Goal: Information Seeking & Learning: Learn about a topic

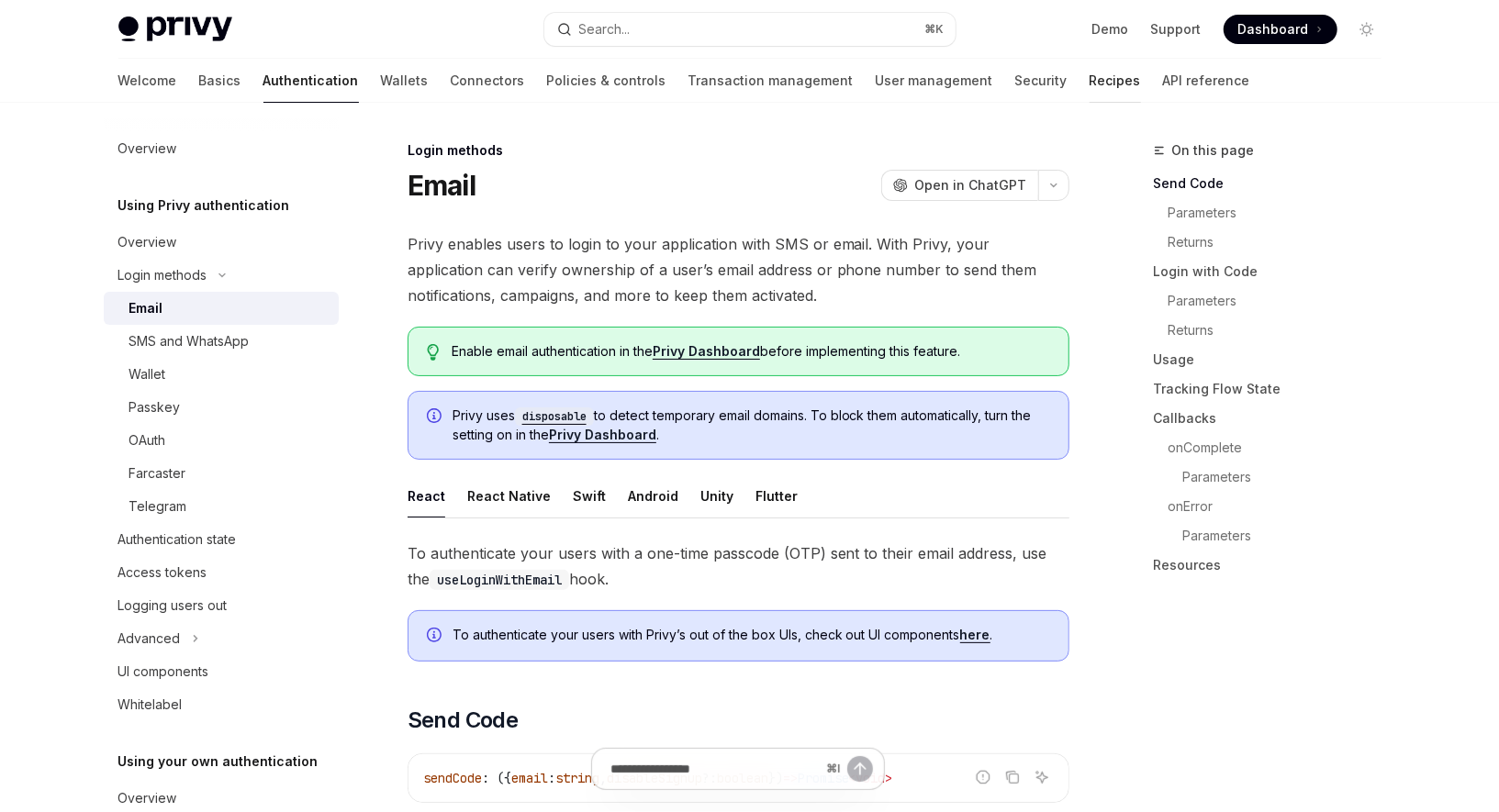
click at [1090, 81] on link "Recipes" at bounding box center [1115, 80] width 51 height 44
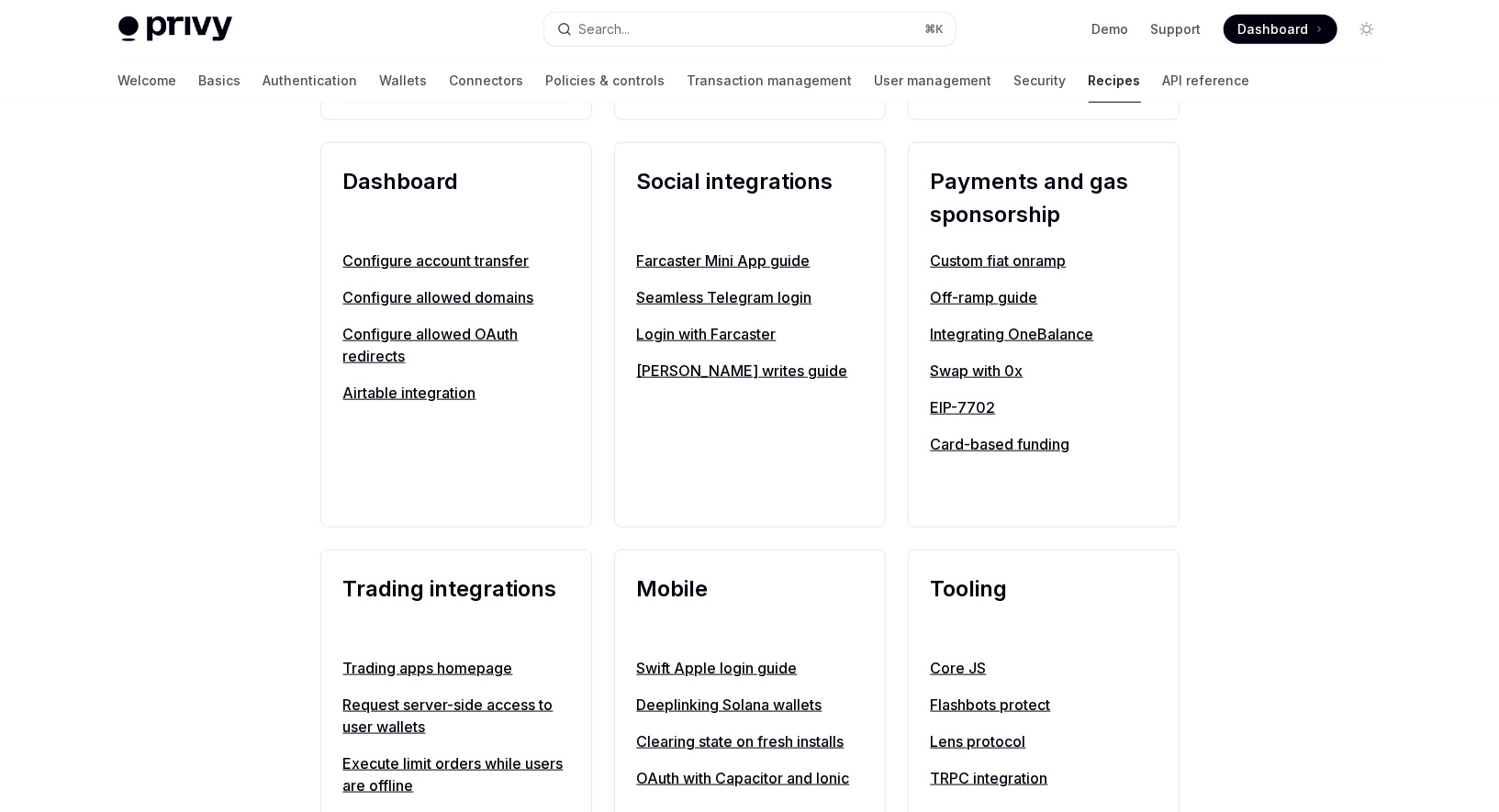
scroll to position [1261, 0]
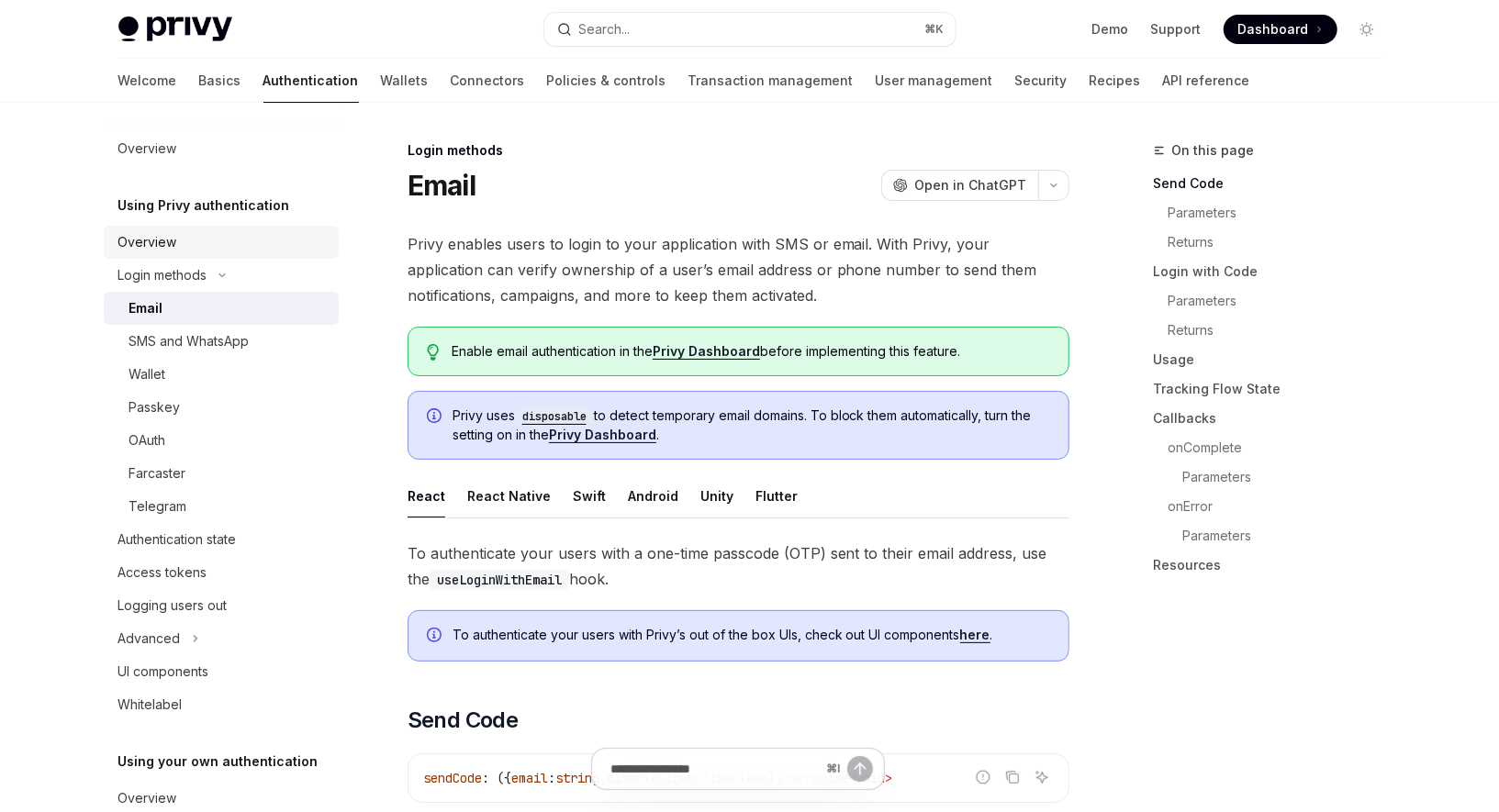
click at [191, 238] on div "Overview" at bounding box center [223, 242] width 209 height 22
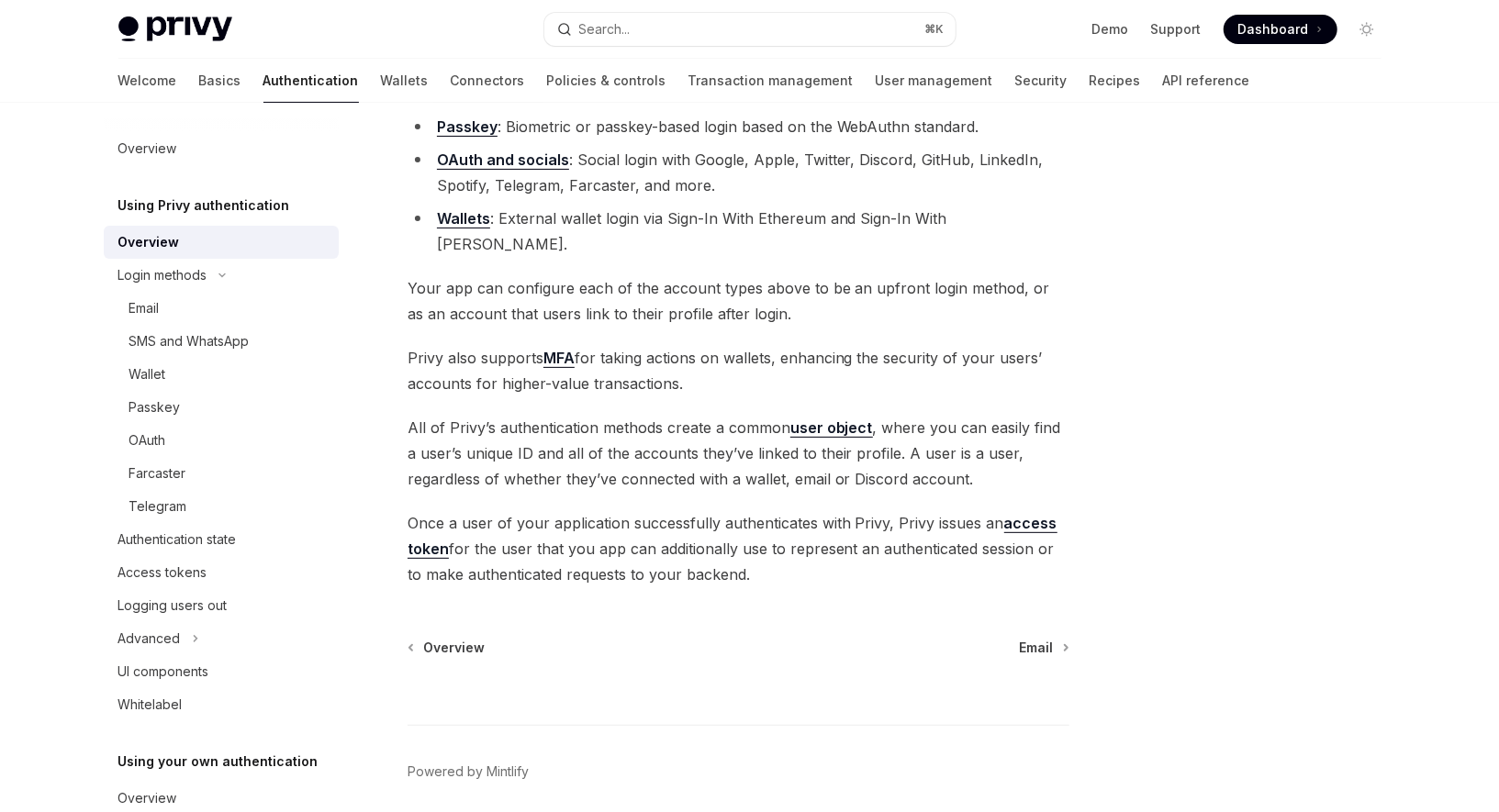
scroll to position [296, 0]
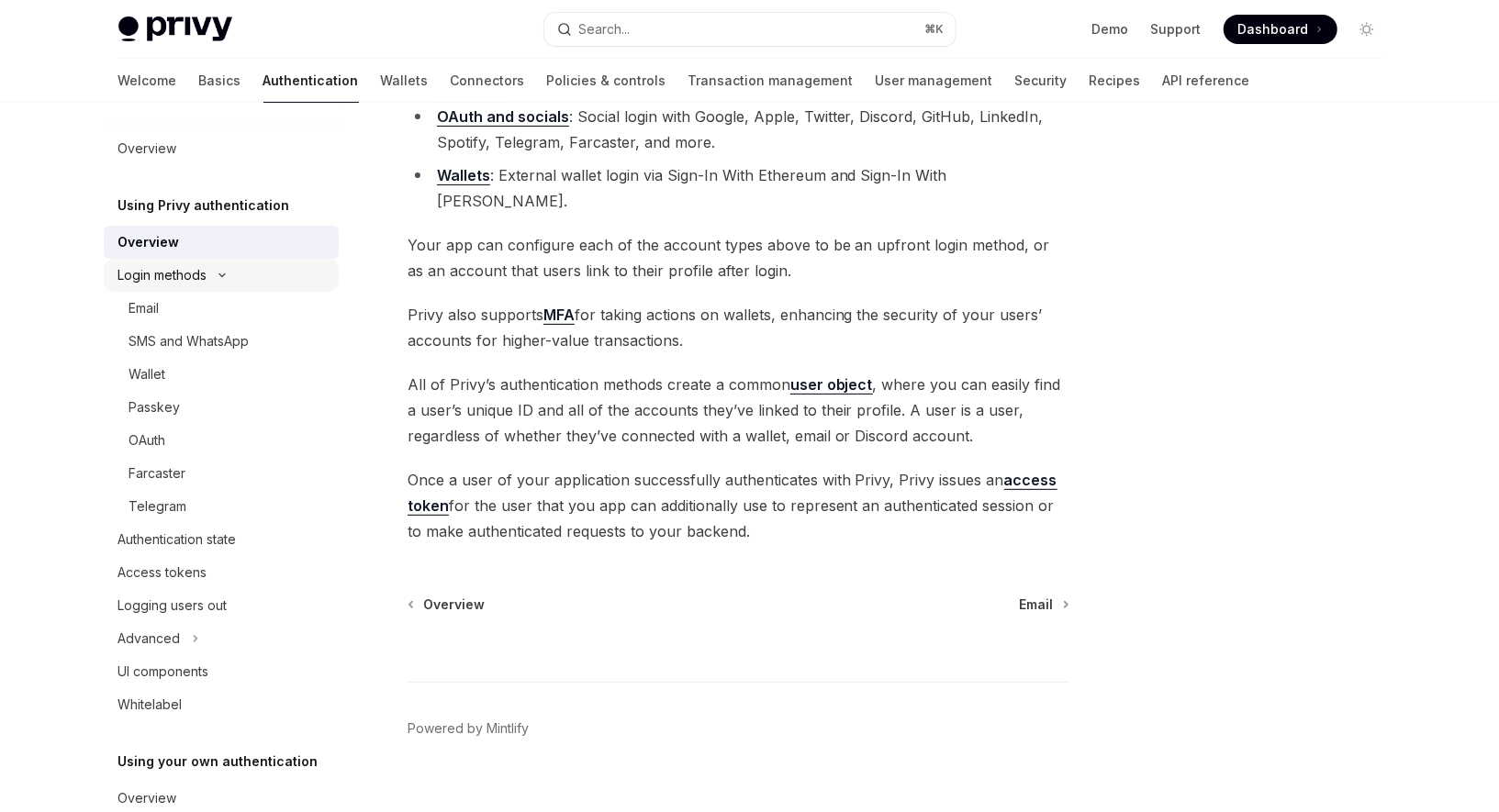
click at [180, 265] on div "Login methods" at bounding box center [163, 276] width 89 height 22
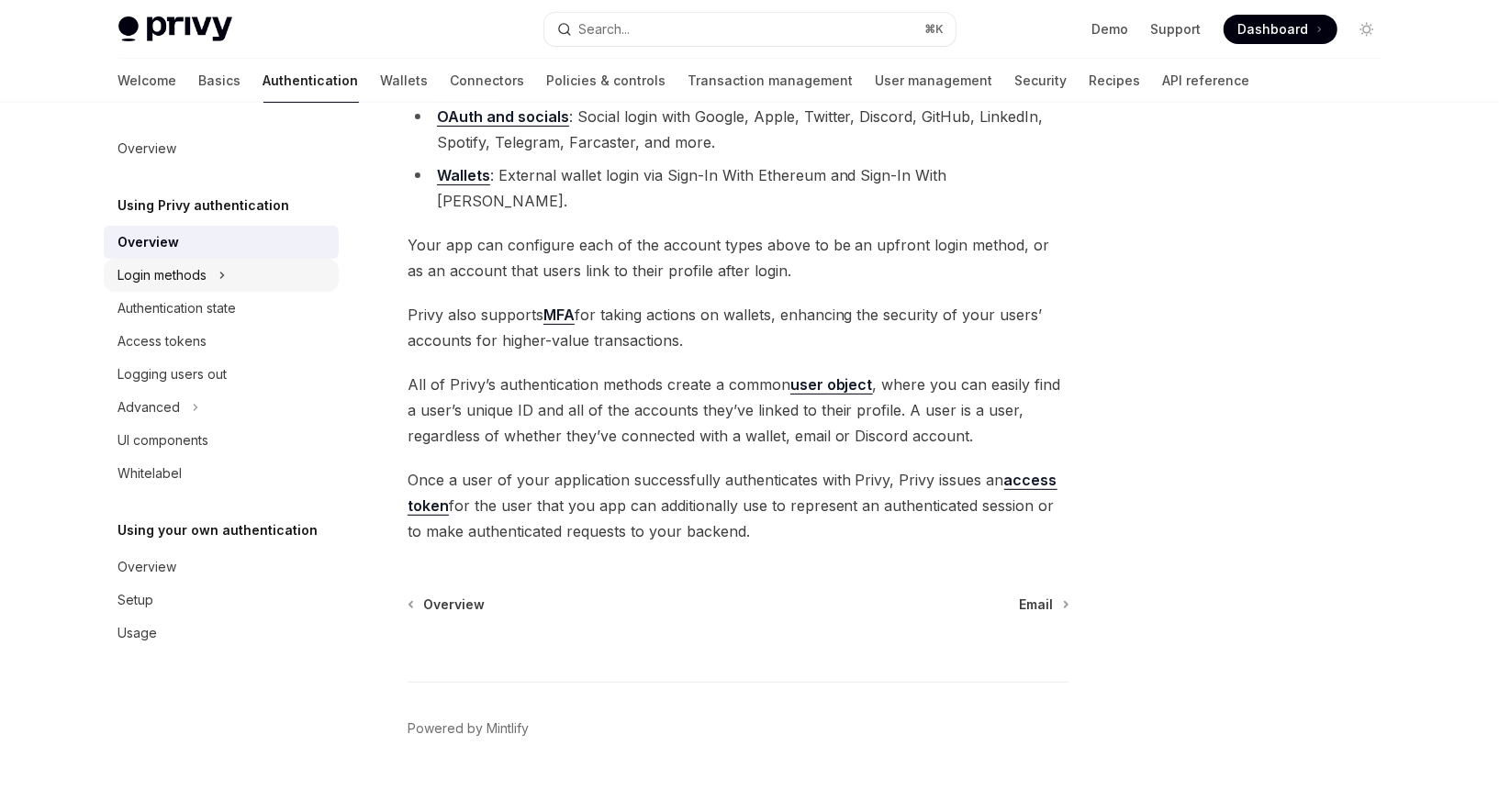
click at [224, 264] on button "Login methods" at bounding box center [221, 276] width 235 height 33
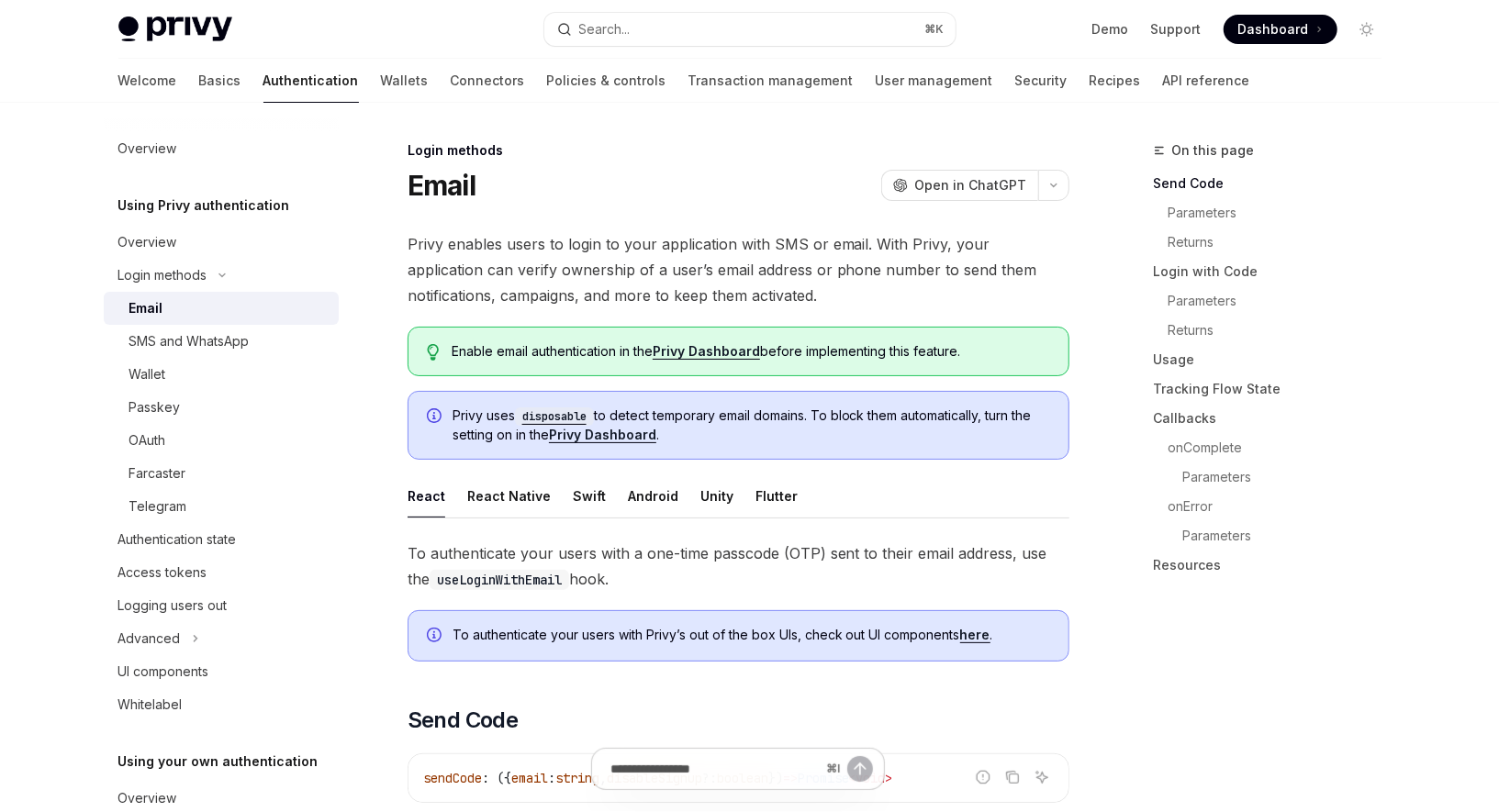
click at [188, 311] on div "Email" at bounding box center [228, 308] width 199 height 22
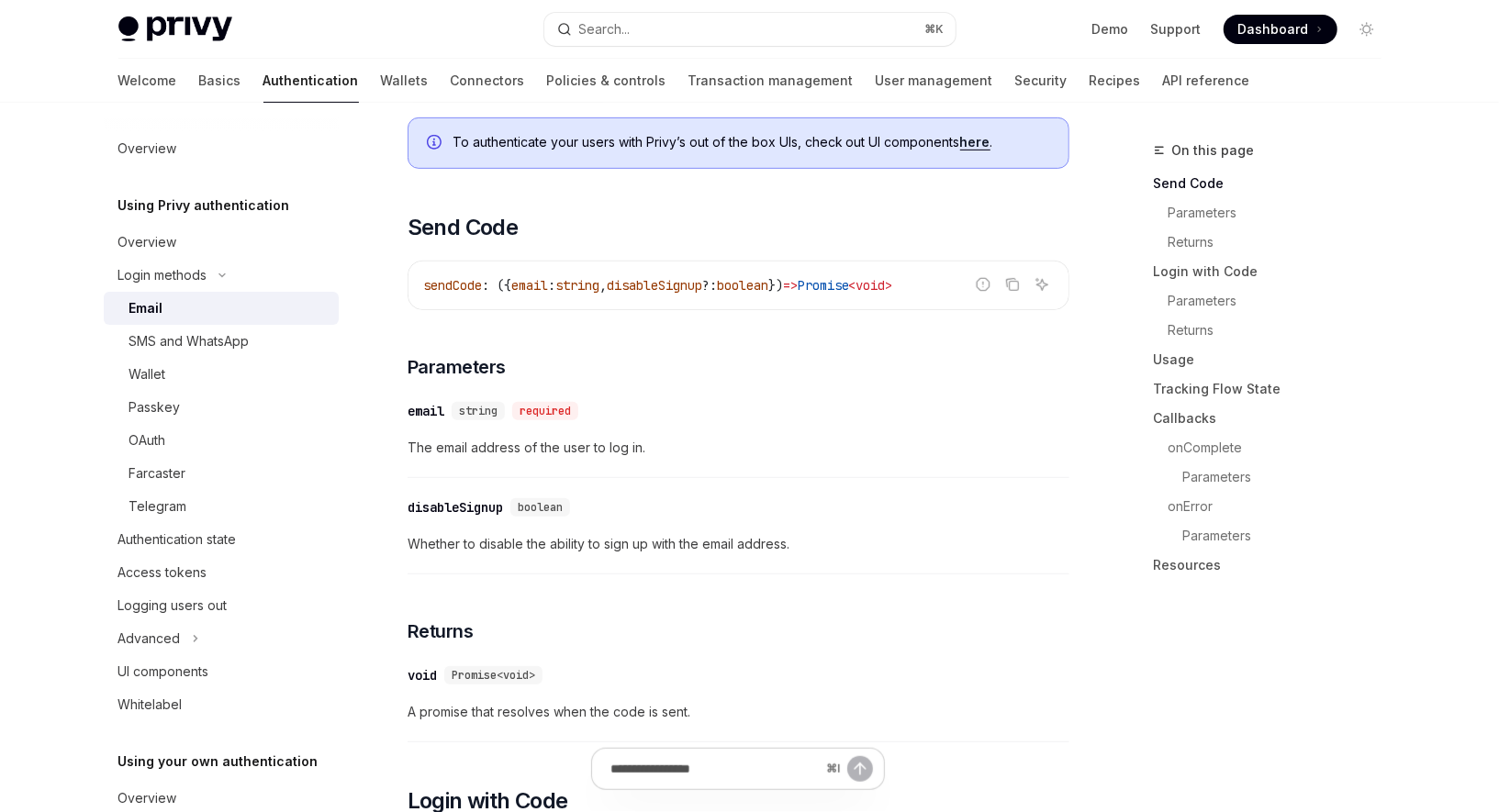
scroll to position [79, 0]
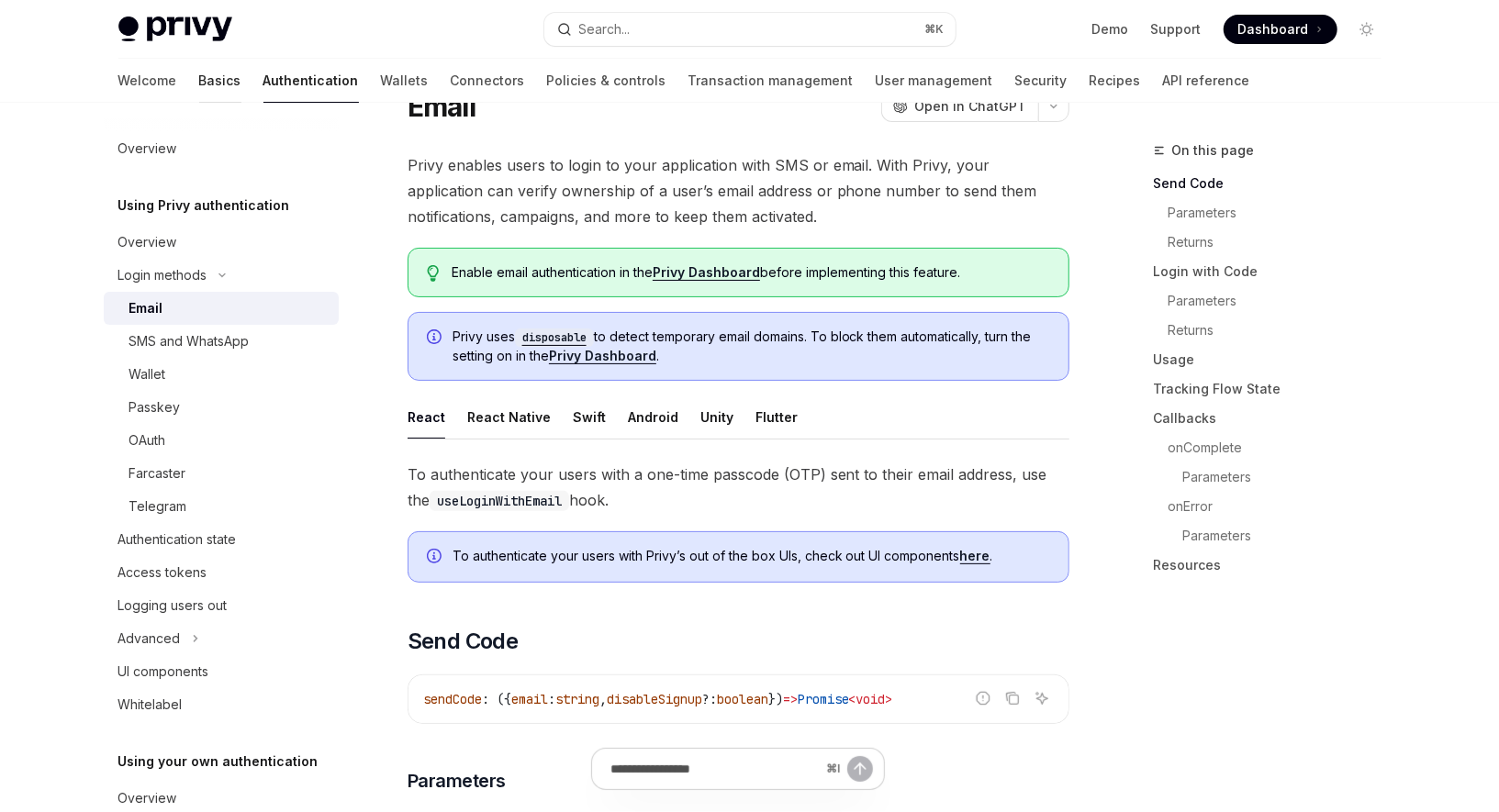
click at [200, 71] on link "Basics" at bounding box center [220, 80] width 42 height 44
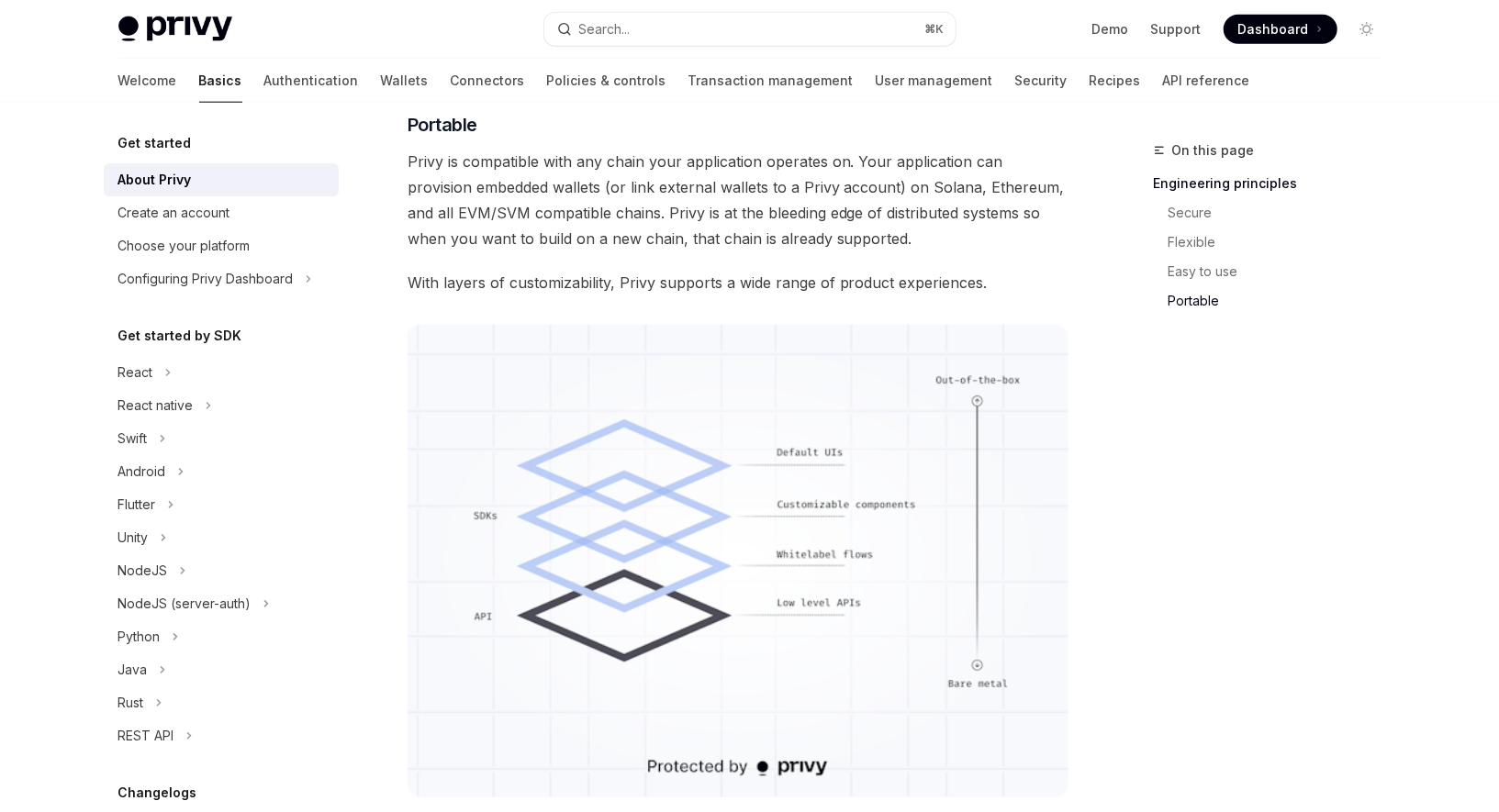
scroll to position [1610, 0]
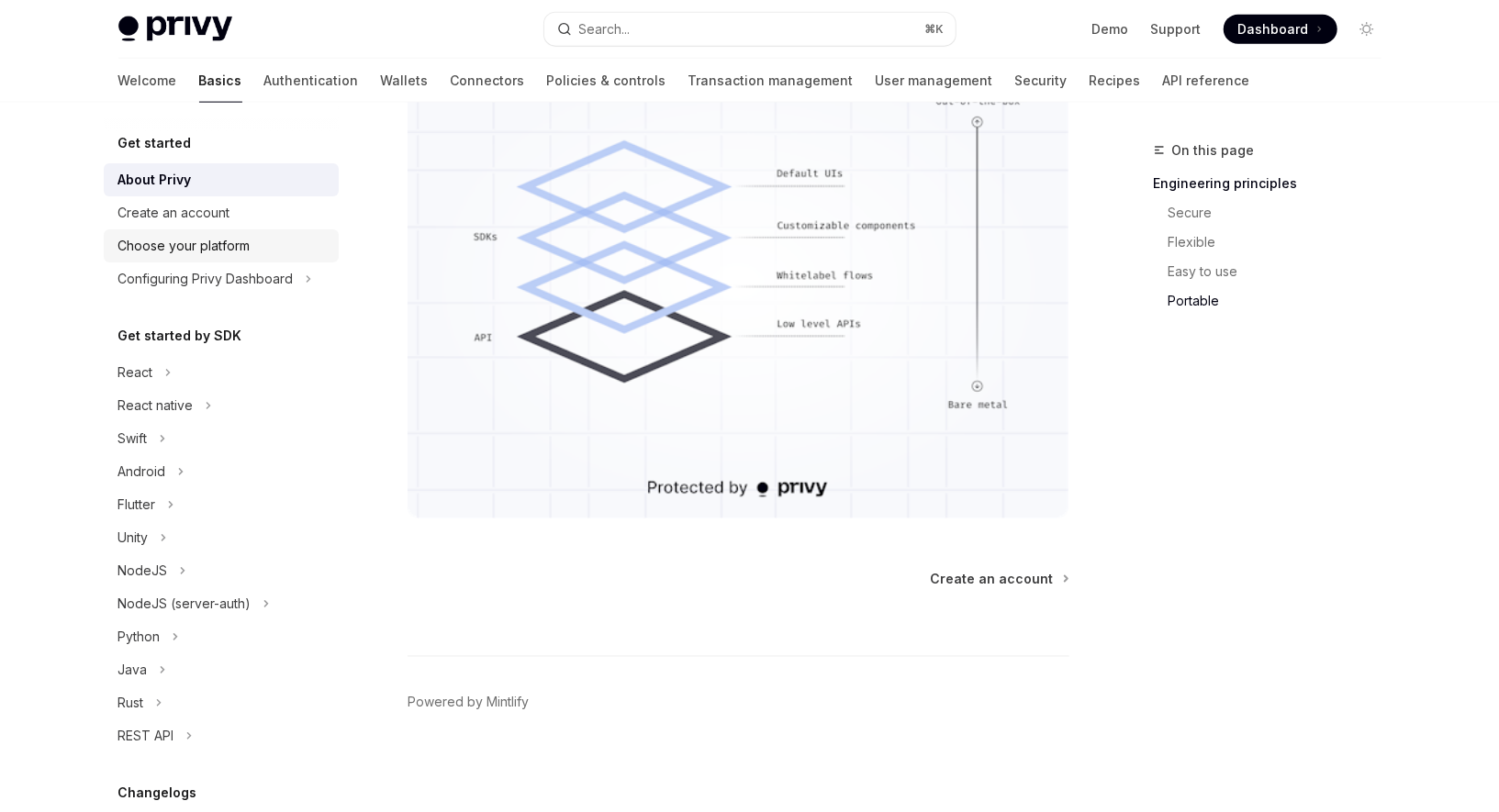
click at [216, 243] on div "Choose your platform" at bounding box center [185, 246] width 132 height 22
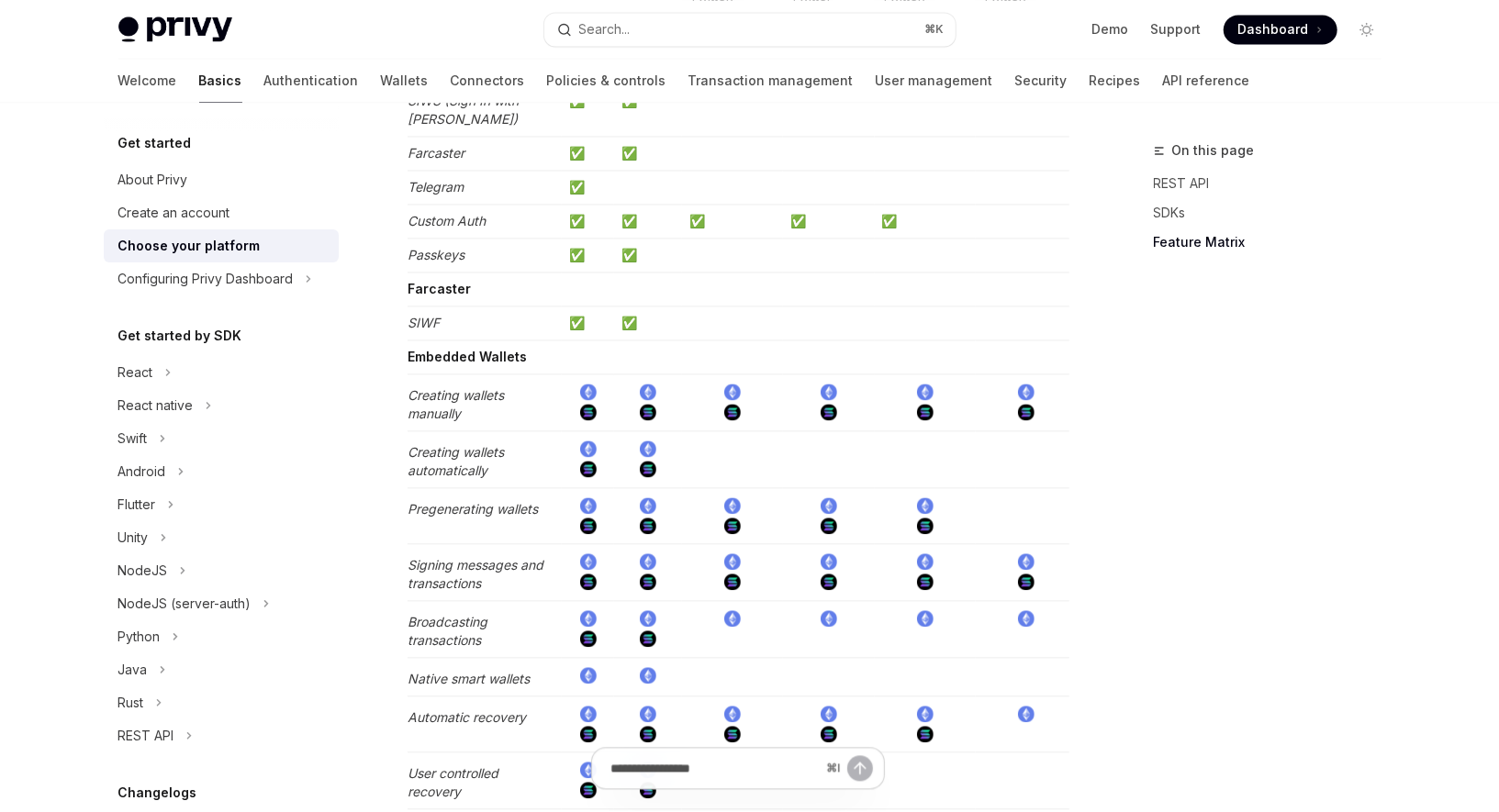
scroll to position [2388, 0]
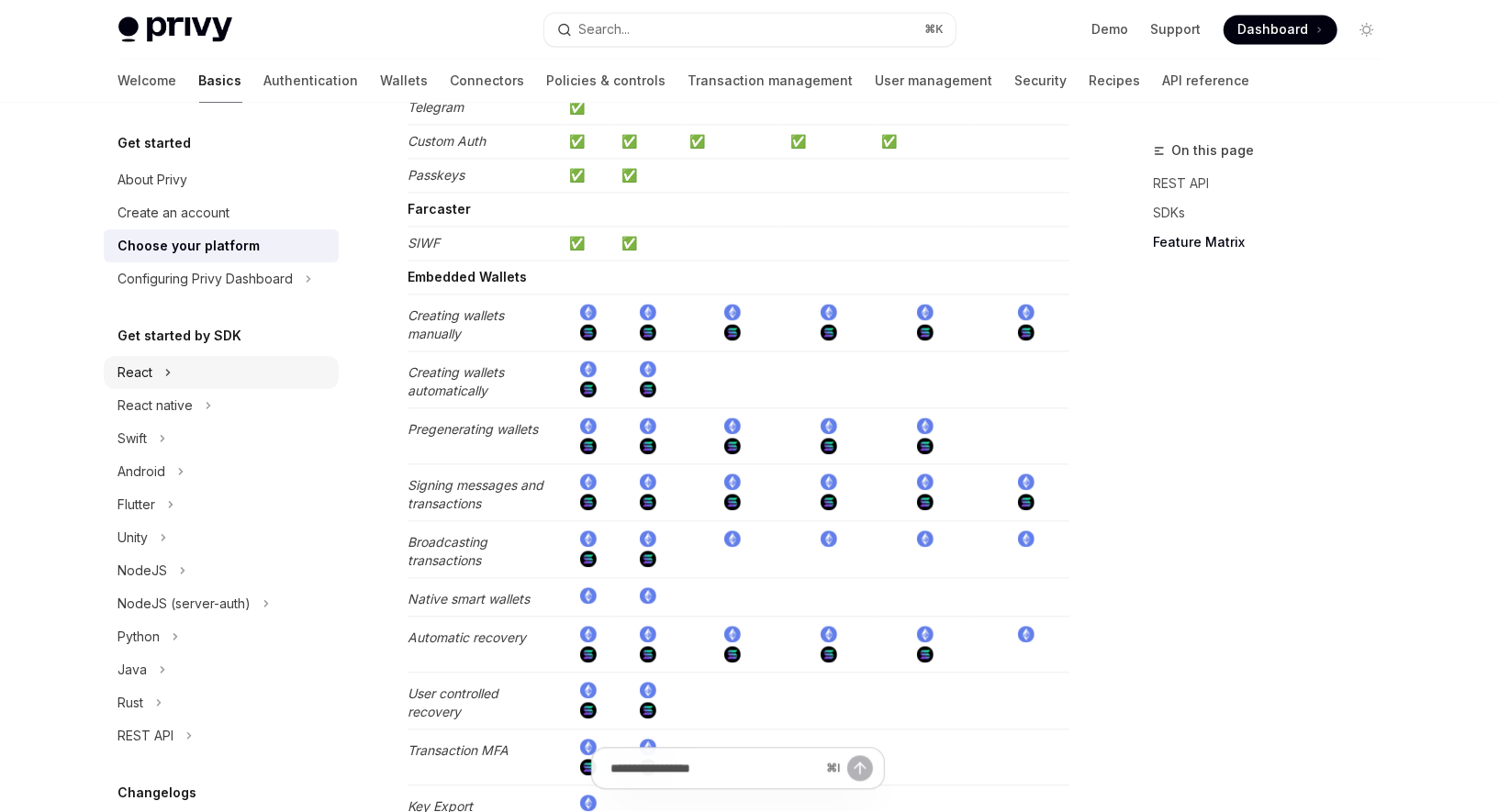
click at [146, 375] on div "React" at bounding box center [136, 373] width 35 height 22
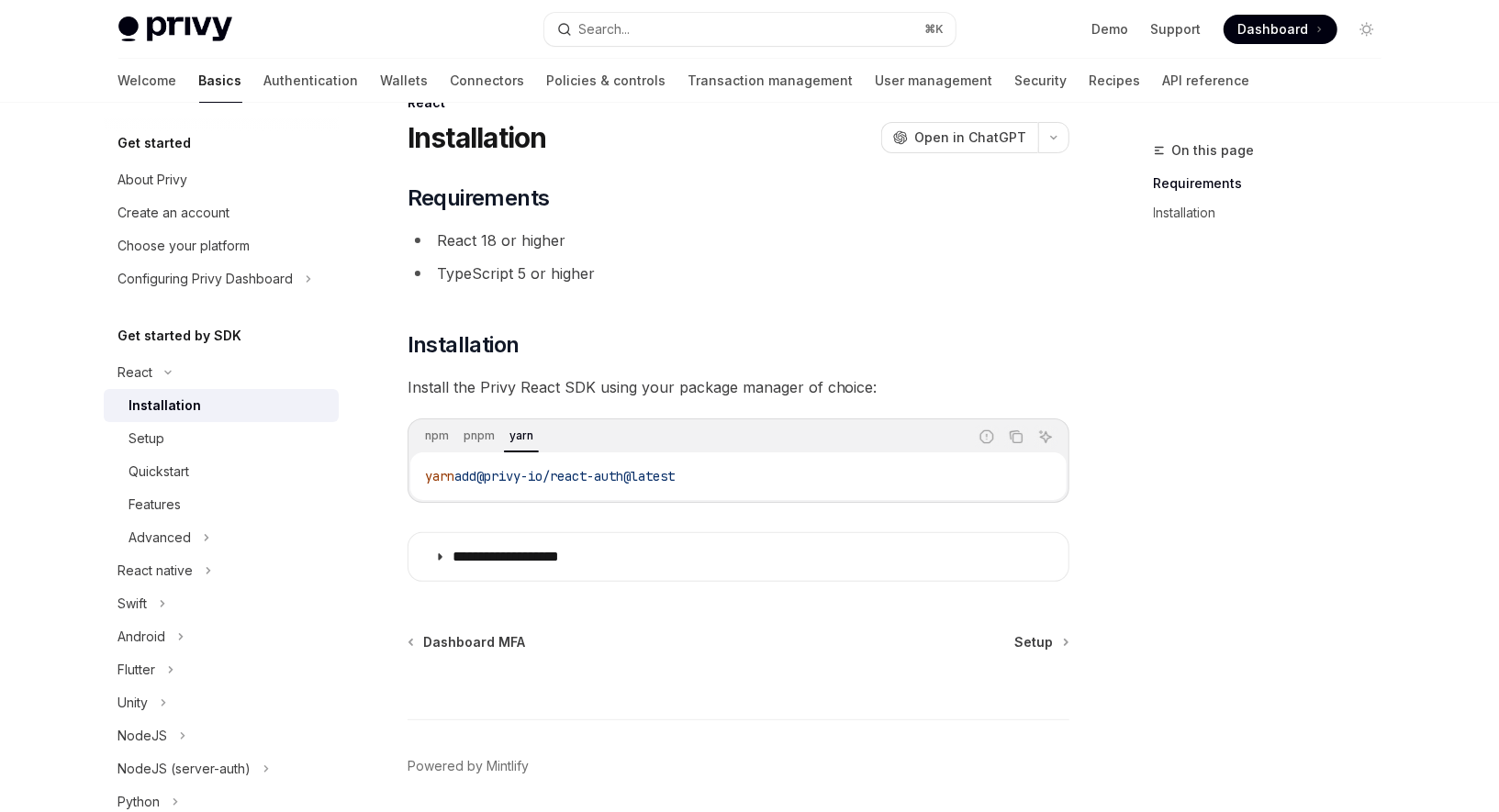
scroll to position [110, 0]
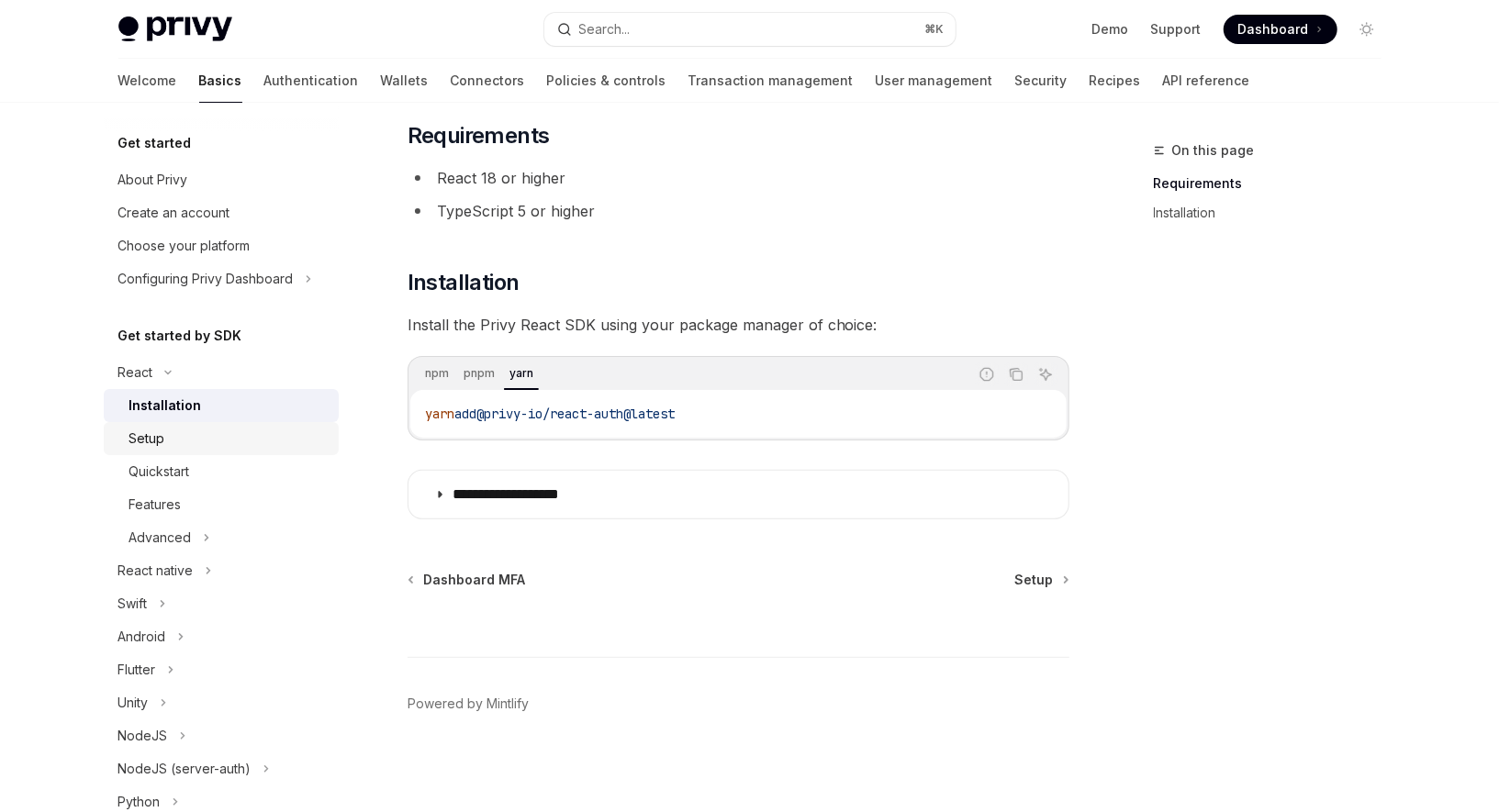
click at [153, 444] on div "Setup" at bounding box center [147, 439] width 36 height 22
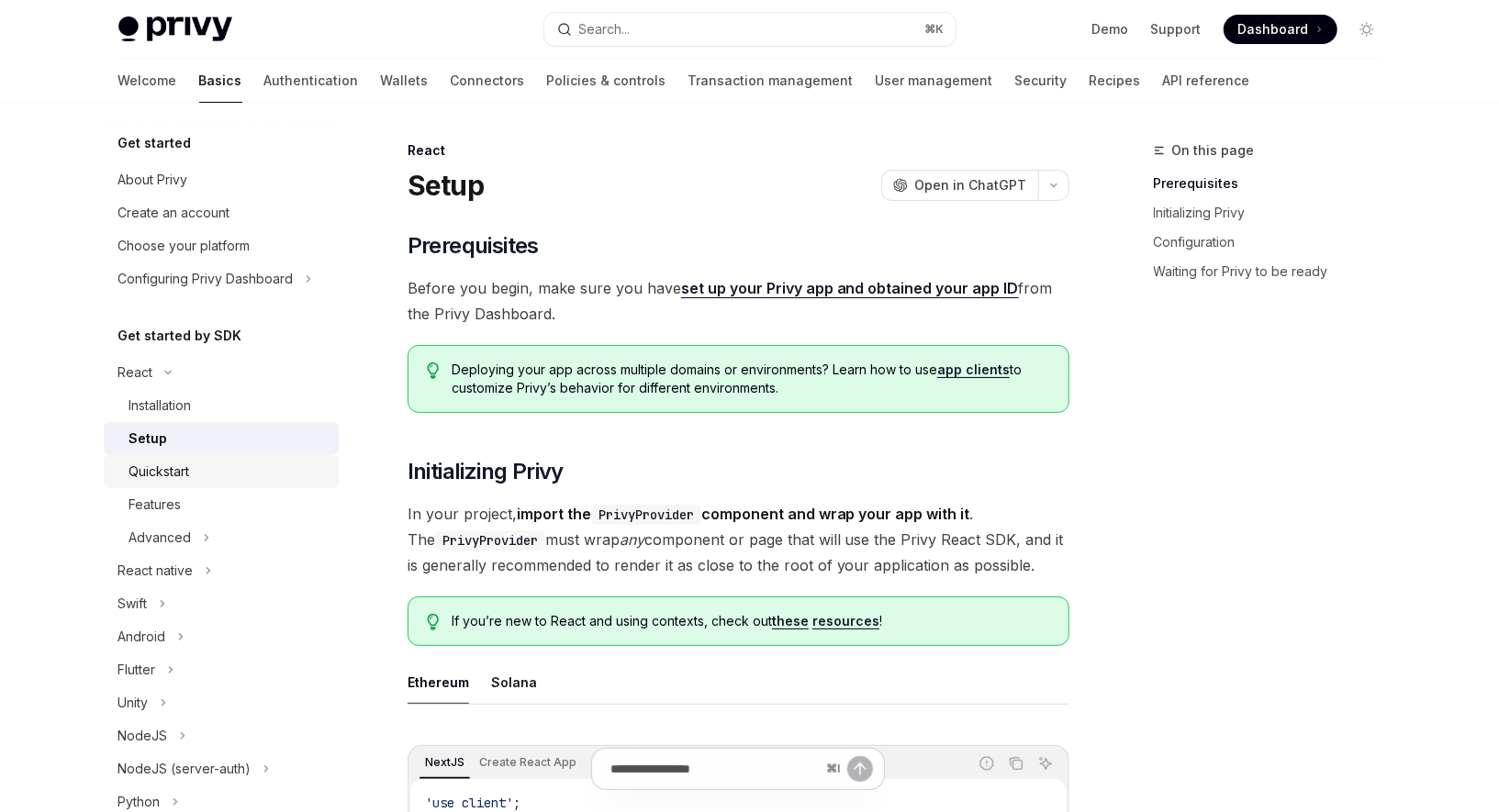
click at [129, 474] on div "Quickstart" at bounding box center [159, 471] width 60 height 22
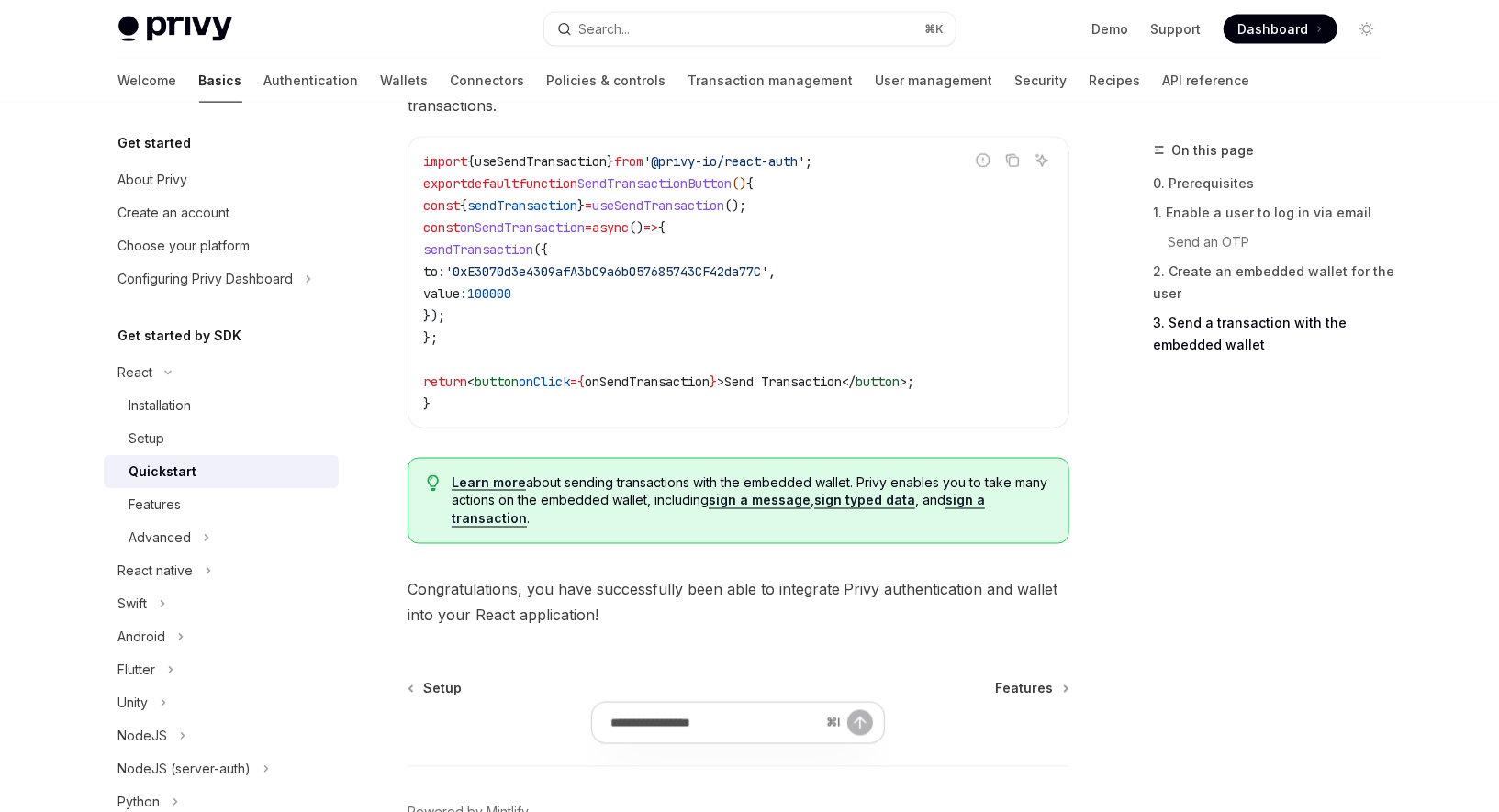
scroll to position [1871, 0]
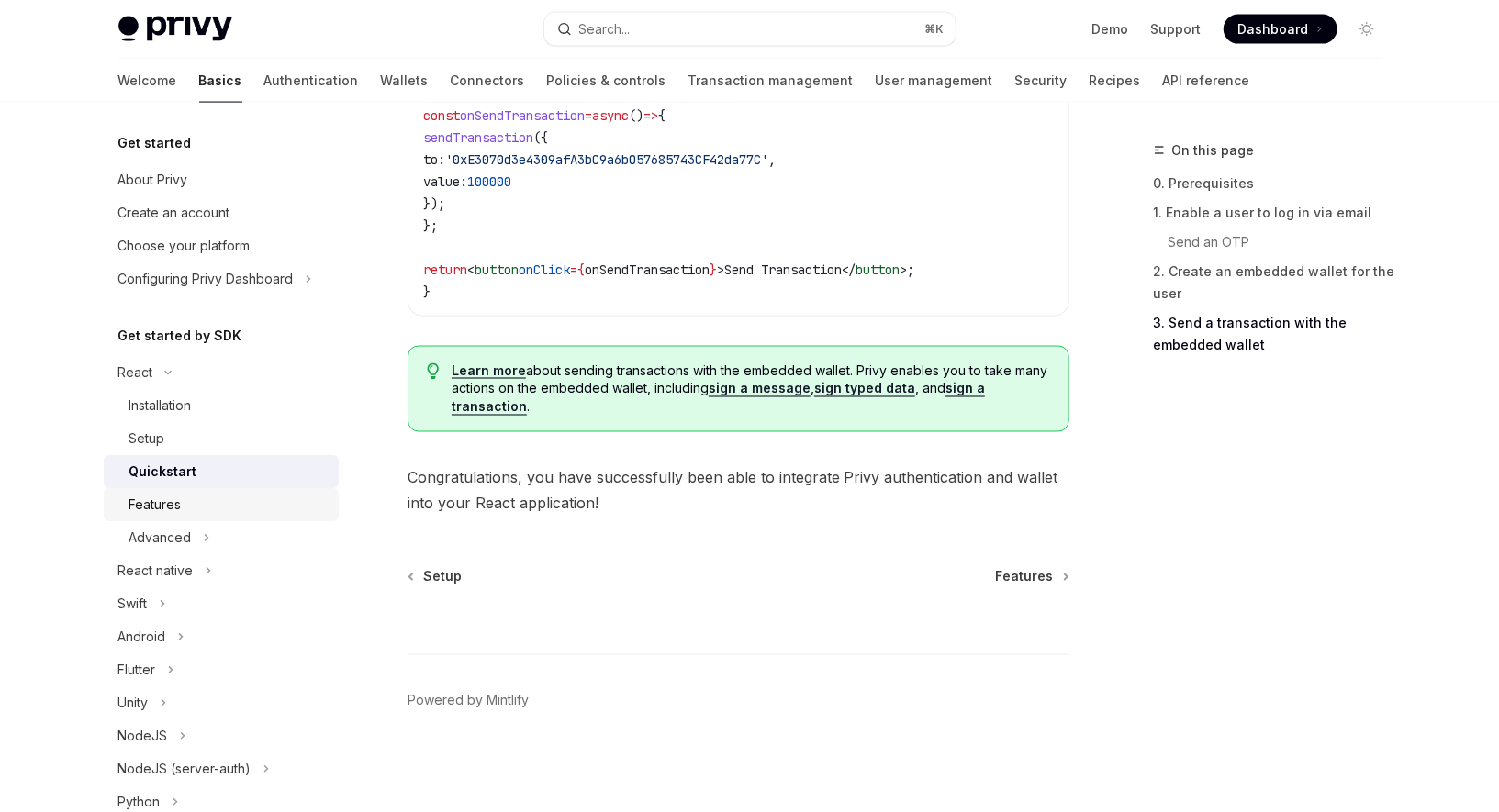
click at [201, 508] on div "Features" at bounding box center [228, 505] width 199 height 22
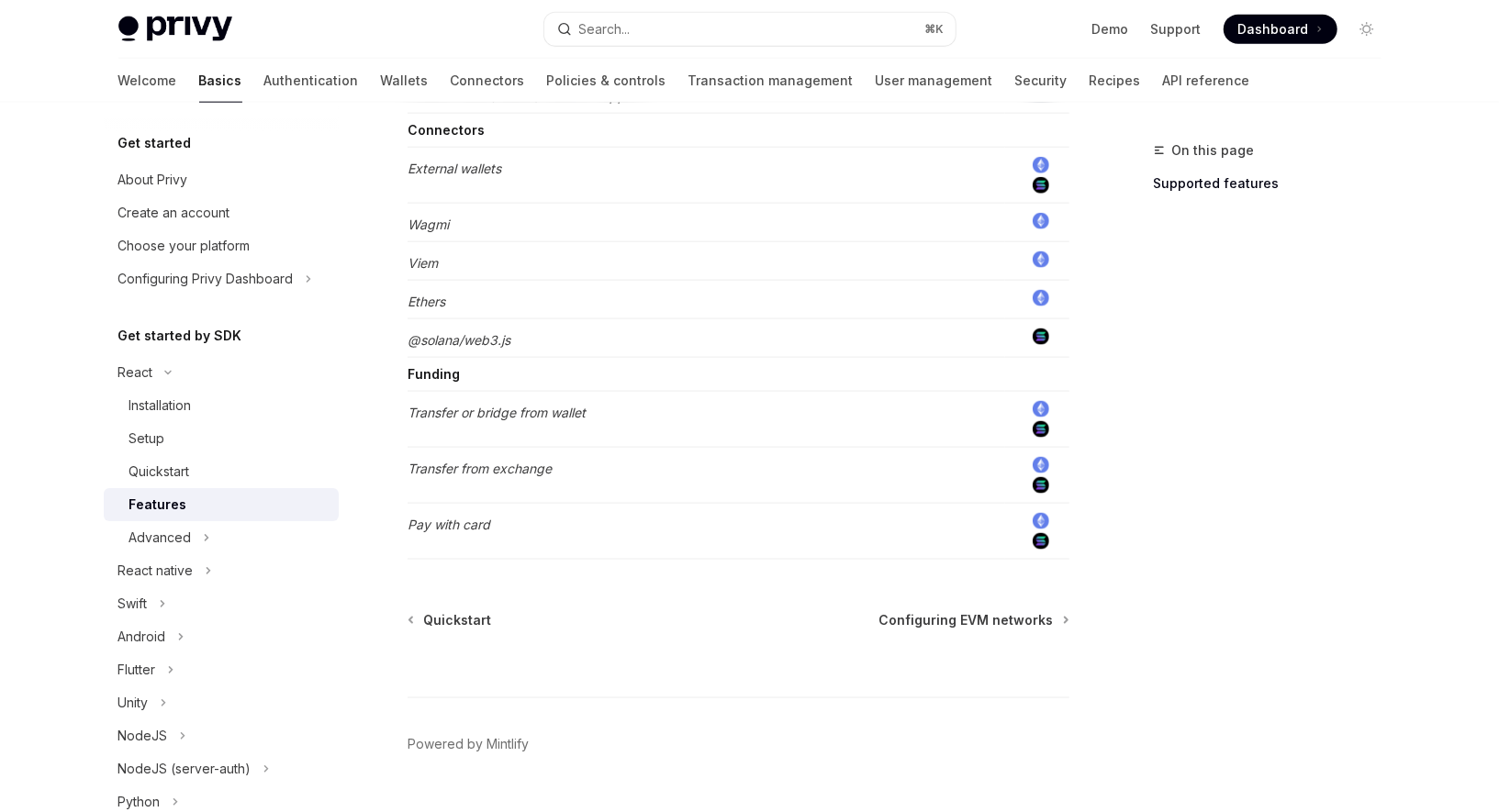
scroll to position [1481, 0]
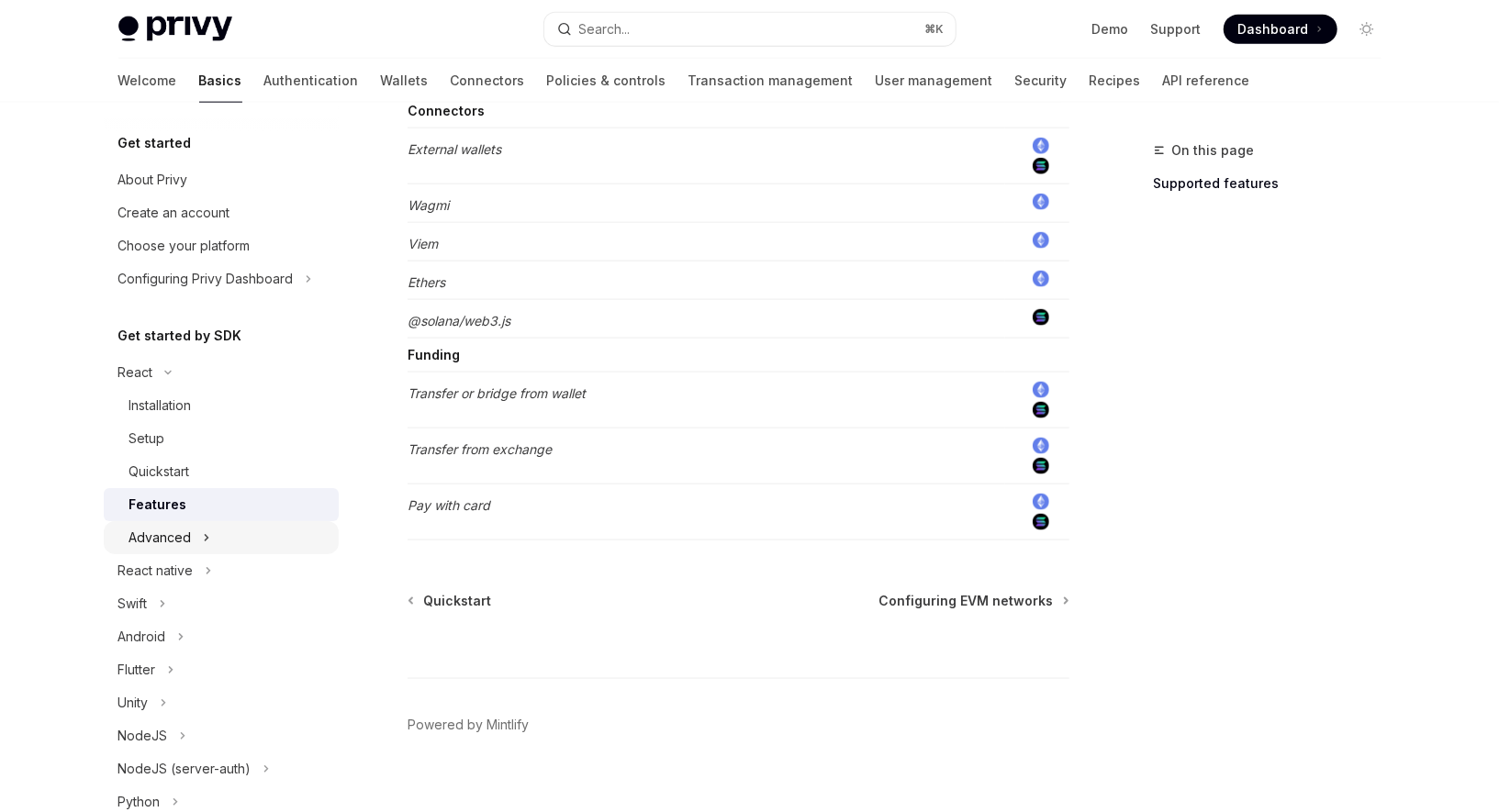
click at [188, 535] on div "Advanced" at bounding box center [160, 538] width 62 height 22
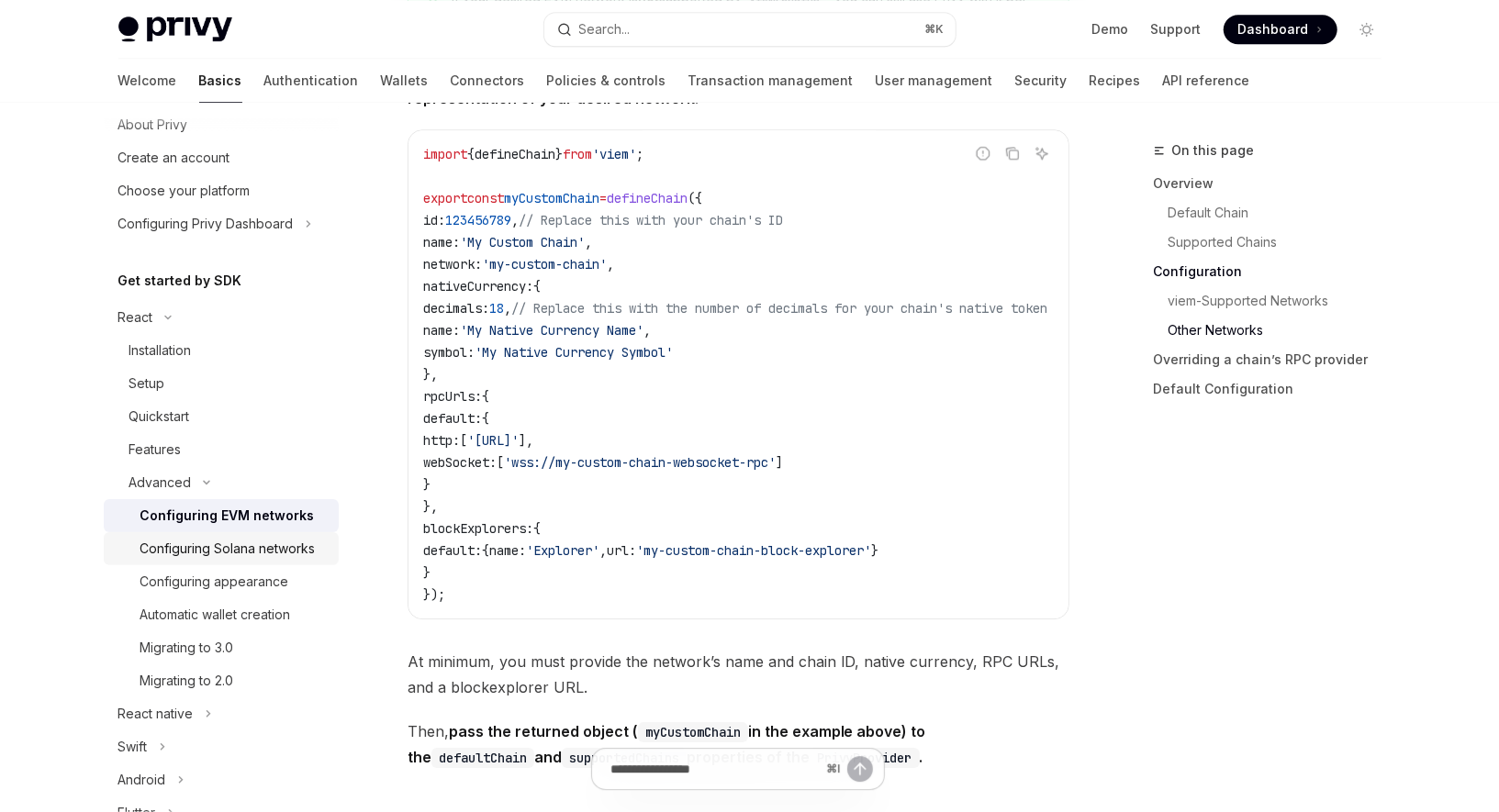
scroll to position [58, 0]
click at [263, 580] on div "Configuring appearance" at bounding box center [214, 579] width 149 height 22
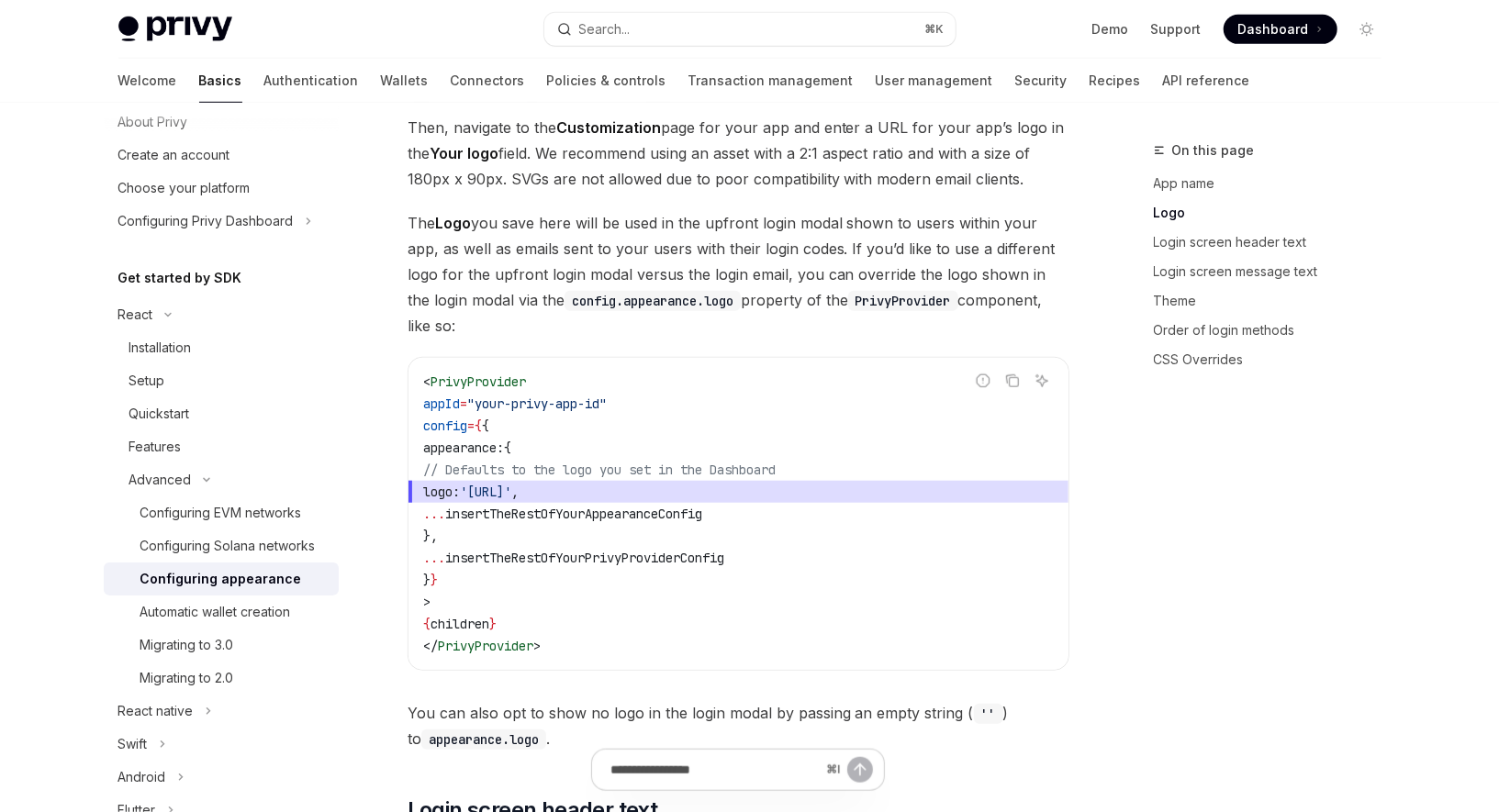
scroll to position [882, 0]
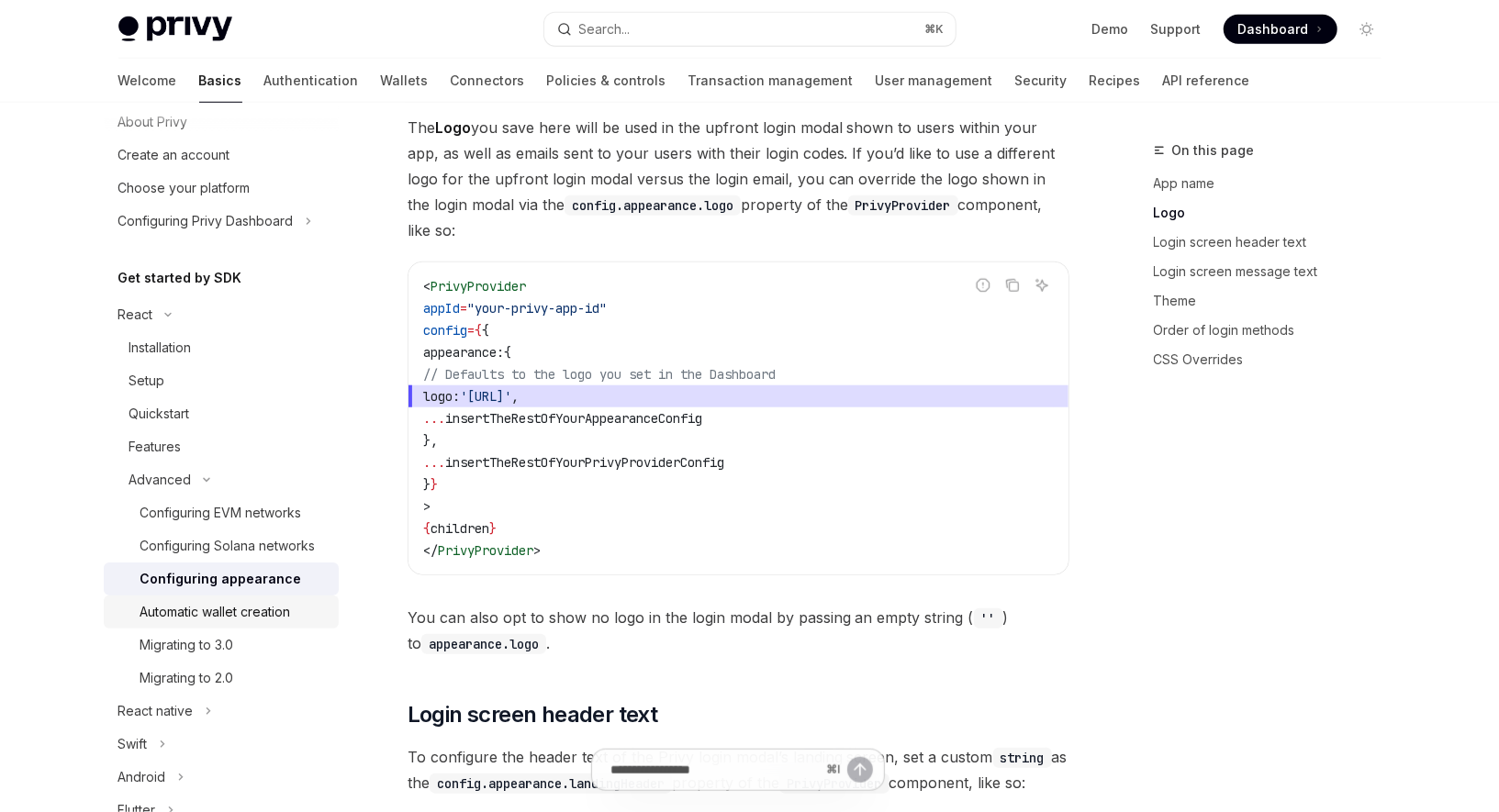
click at [234, 612] on div "Automatic wallet creation" at bounding box center [215, 612] width 150 height 22
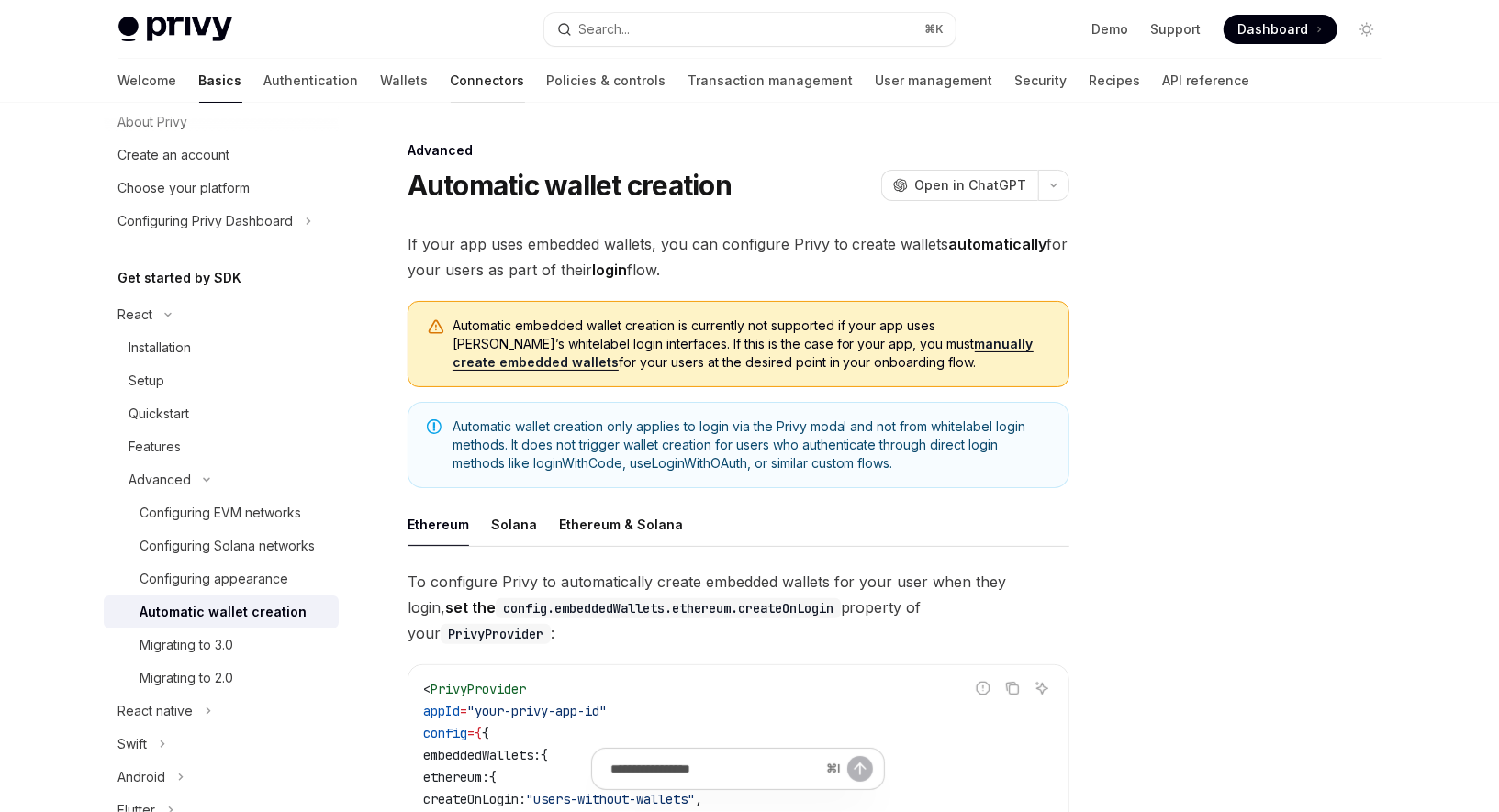
click at [451, 81] on link "Connectors" at bounding box center [488, 80] width 74 height 44
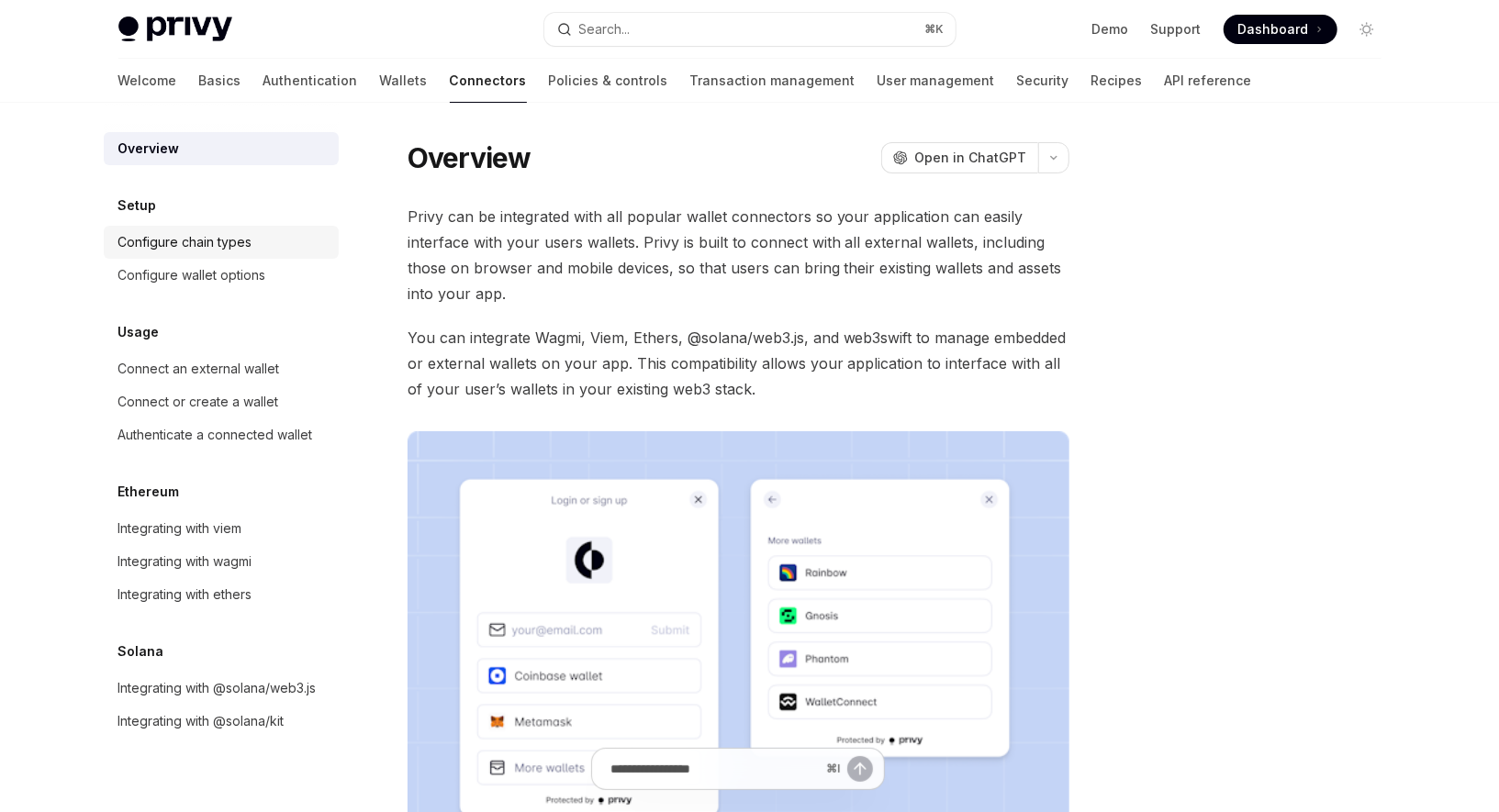
click at [251, 241] on div "Configure chain types" at bounding box center [186, 242] width 134 height 22
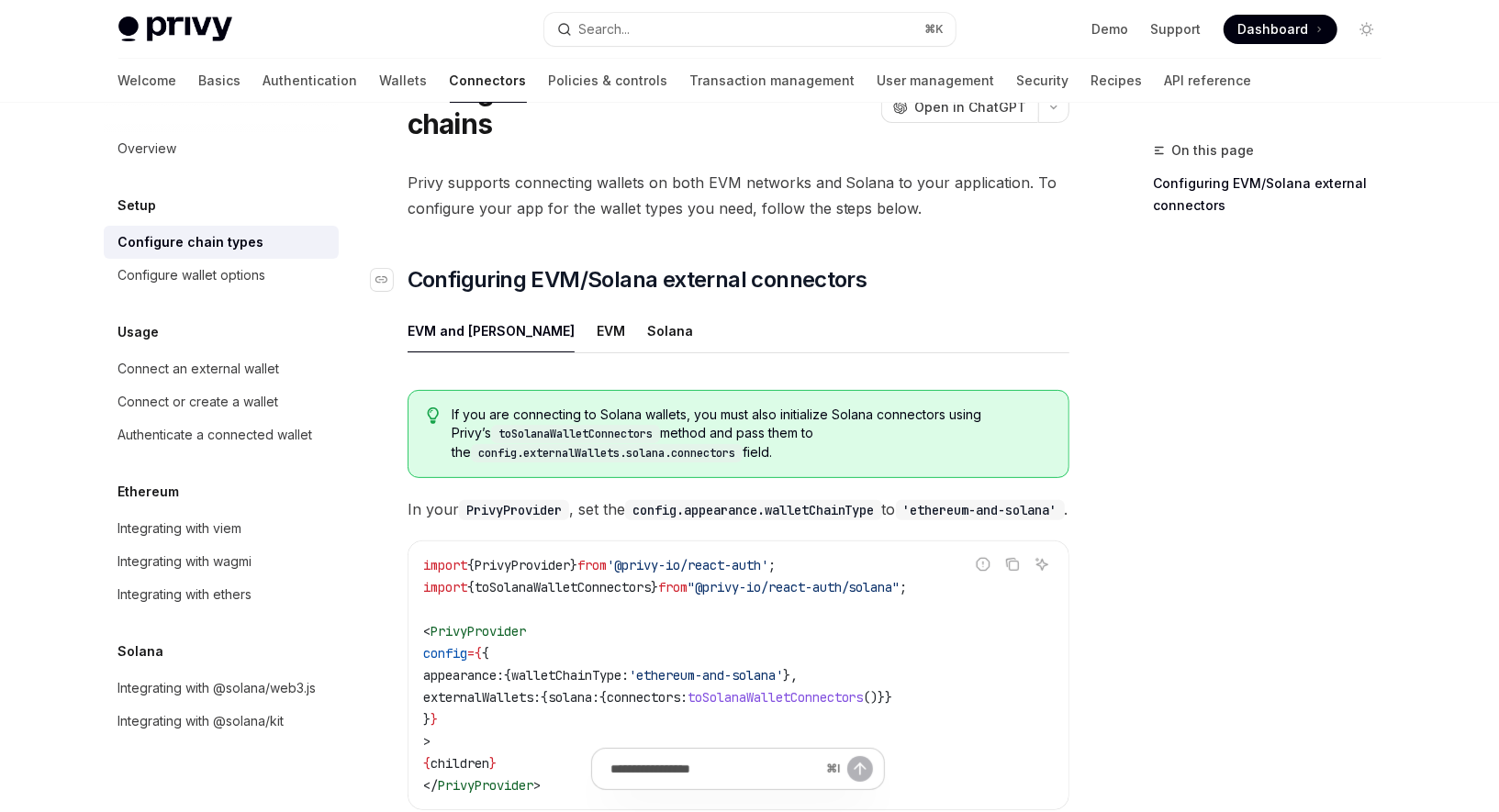
scroll to position [96, 0]
click at [597, 308] on div "EVM" at bounding box center [611, 329] width 29 height 43
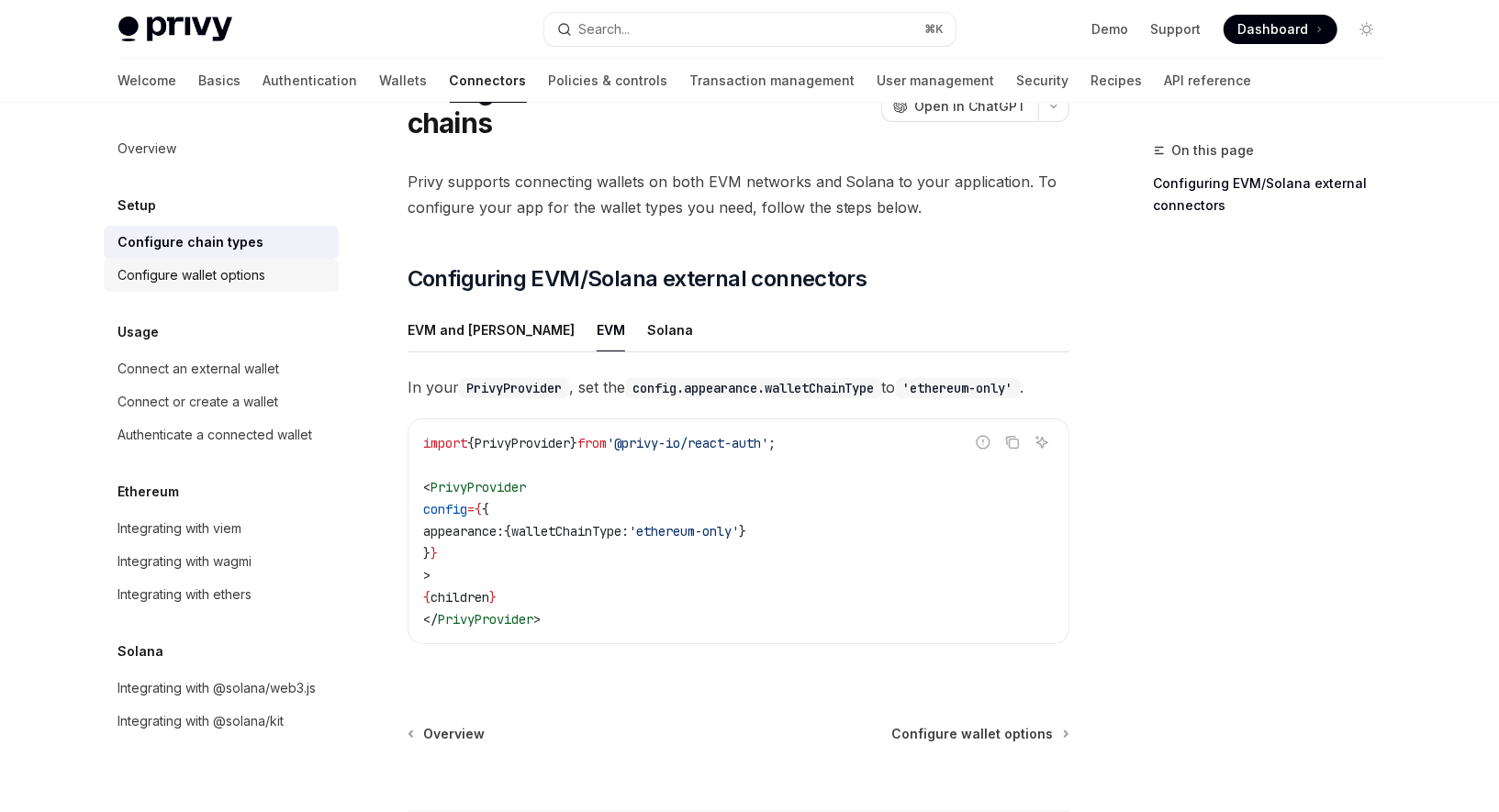
click at [222, 280] on div "Configure wallet options" at bounding box center [192, 276] width 148 height 22
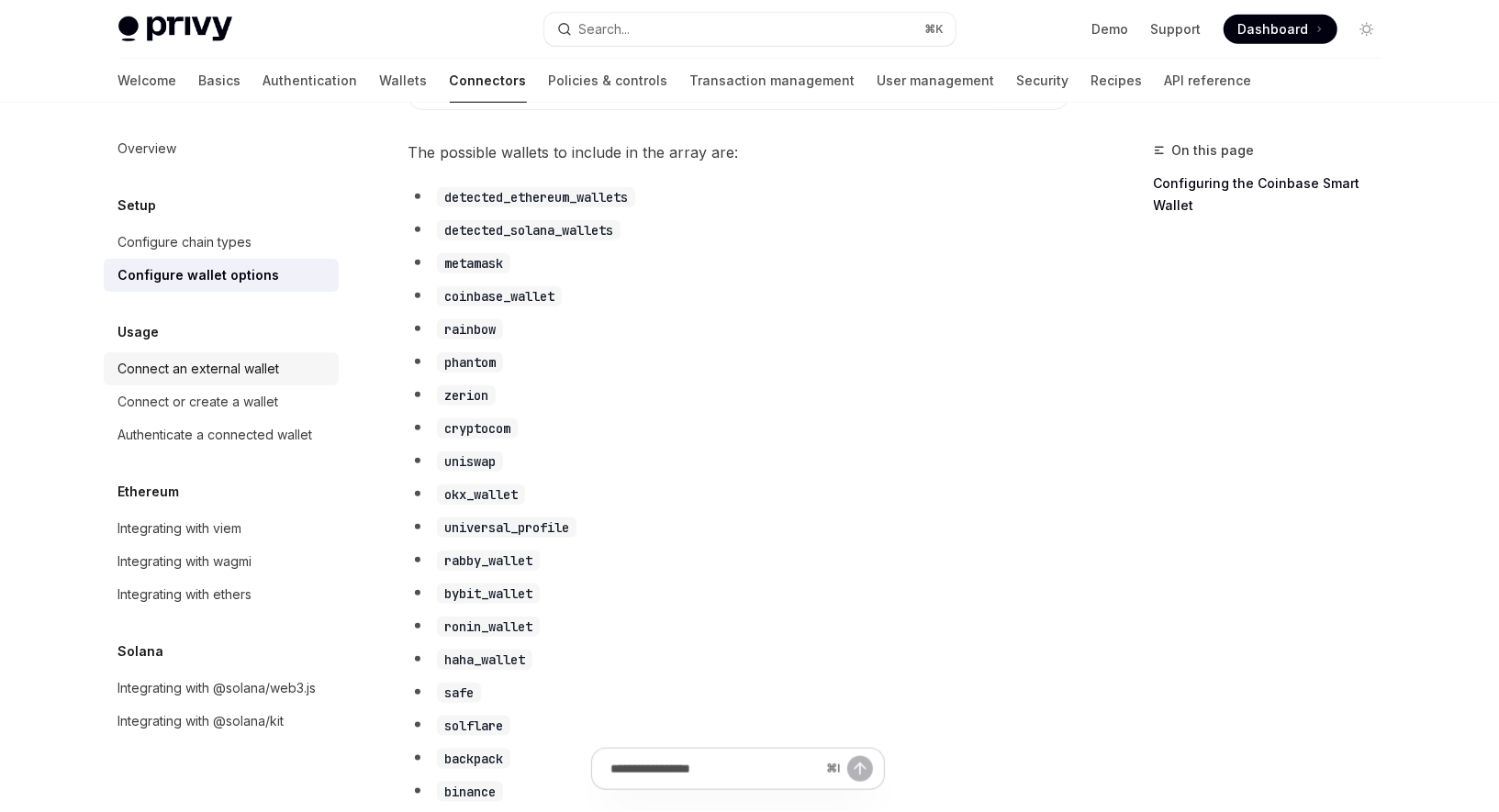
scroll to position [979, 0]
click at [877, 85] on link "User management" at bounding box center [936, 80] width 118 height 44
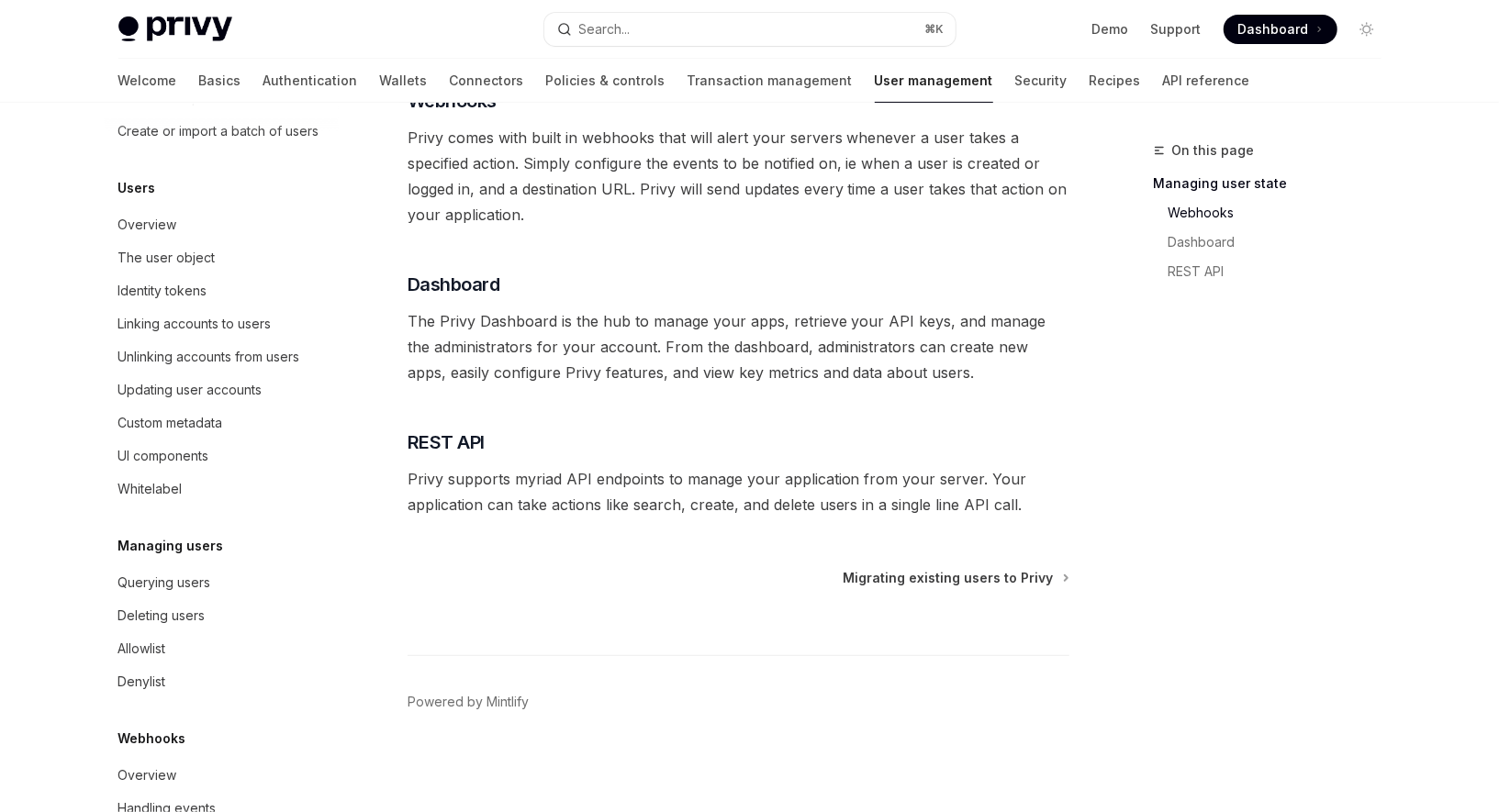
scroll to position [178, 0]
click at [166, 478] on div "Whitelabel" at bounding box center [150, 488] width 64 height 22
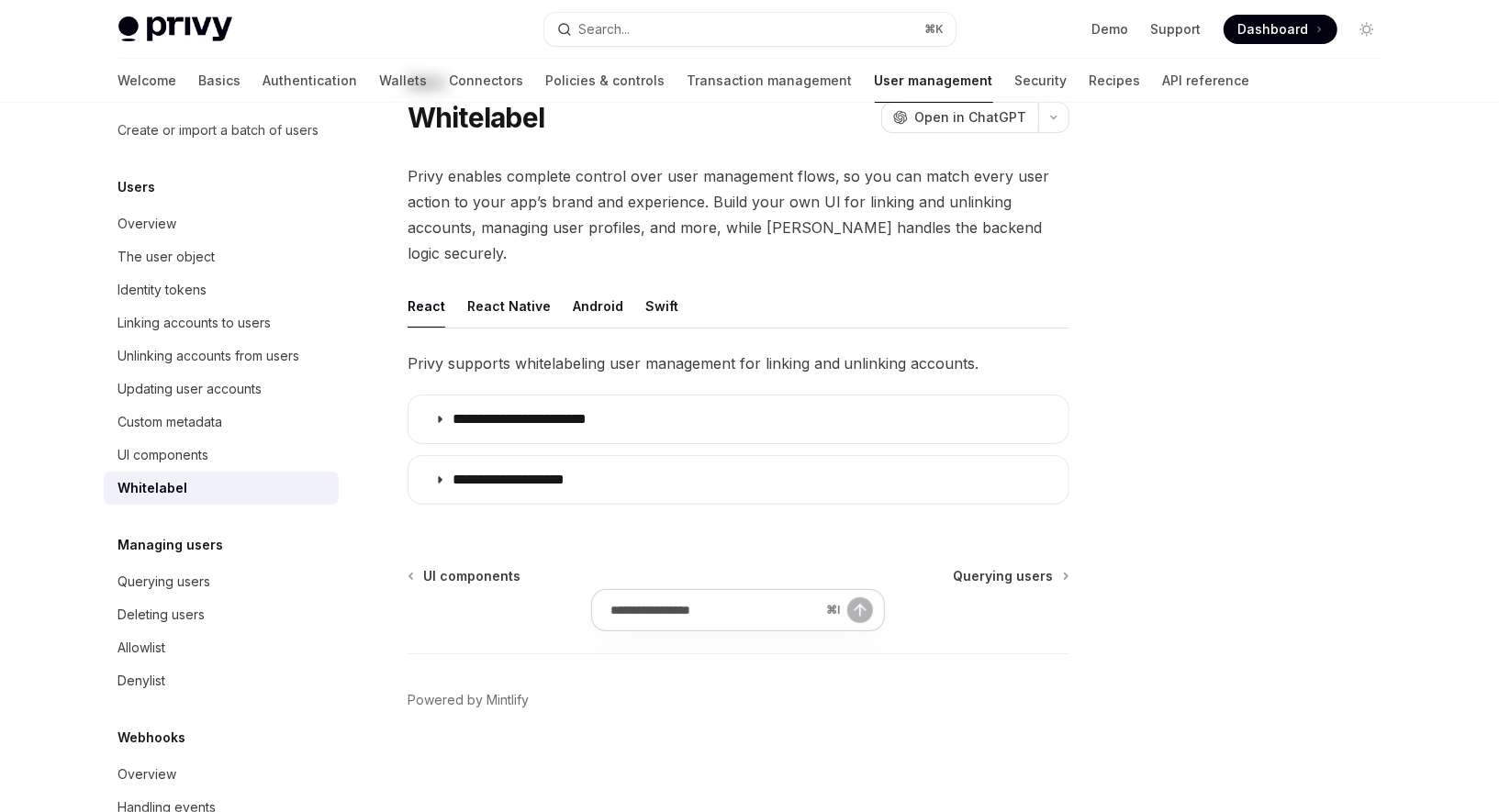
scroll to position [38, 0]
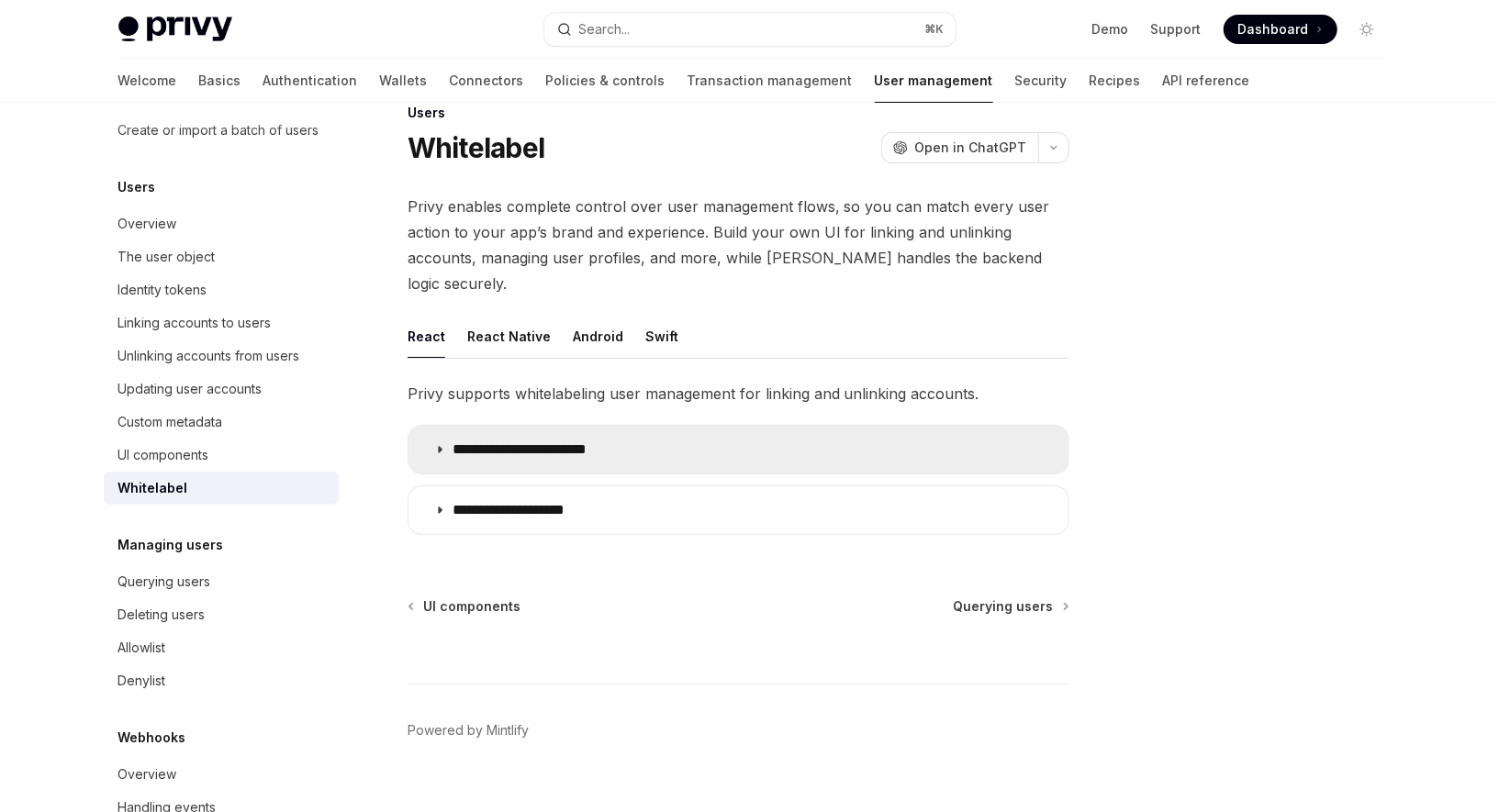
click at [632, 432] on summary "**********" at bounding box center [738, 449] width 660 height 47
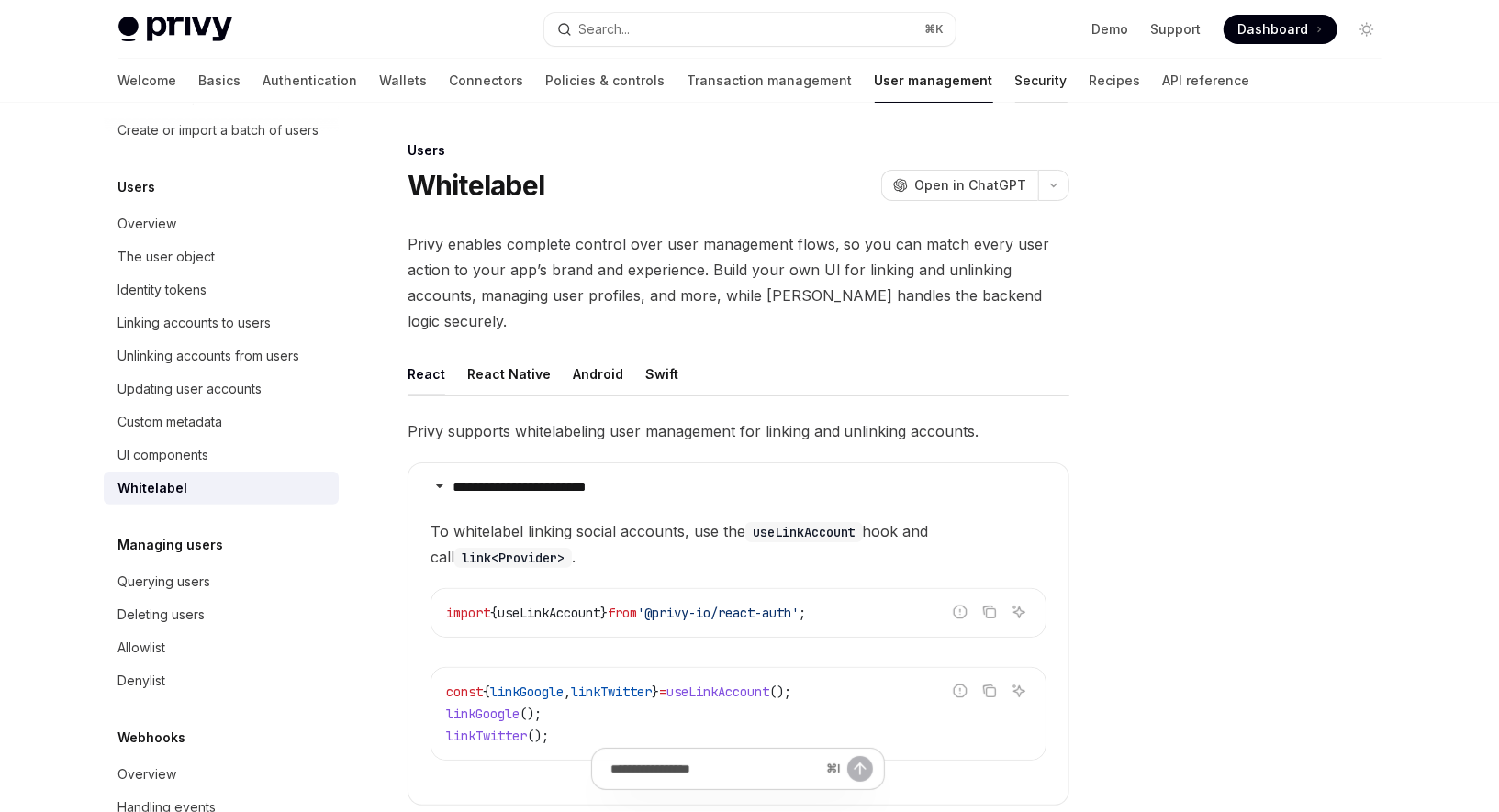
click at [1015, 84] on link "Security" at bounding box center [1041, 80] width 52 height 44
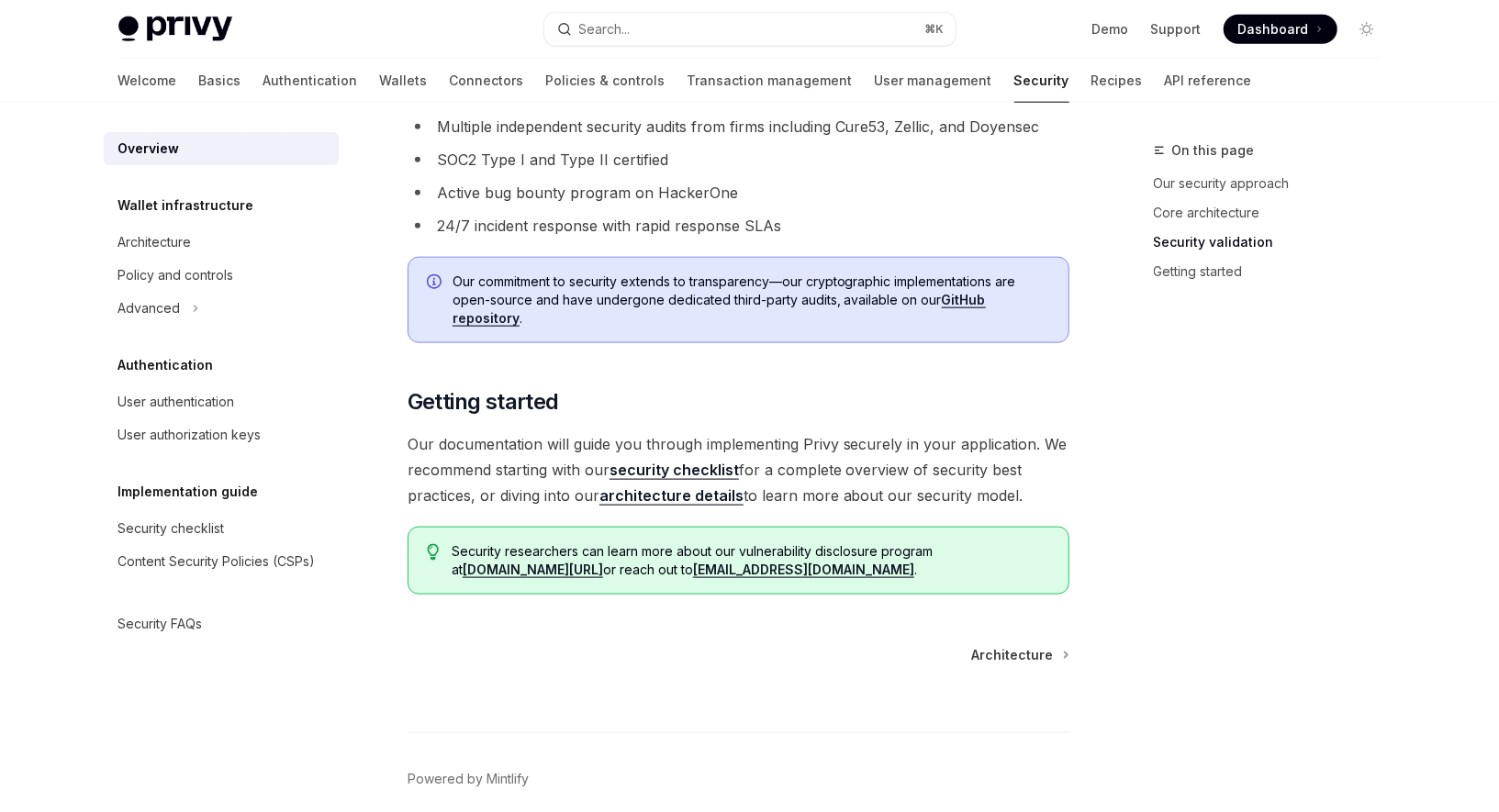
scroll to position [1328, 0]
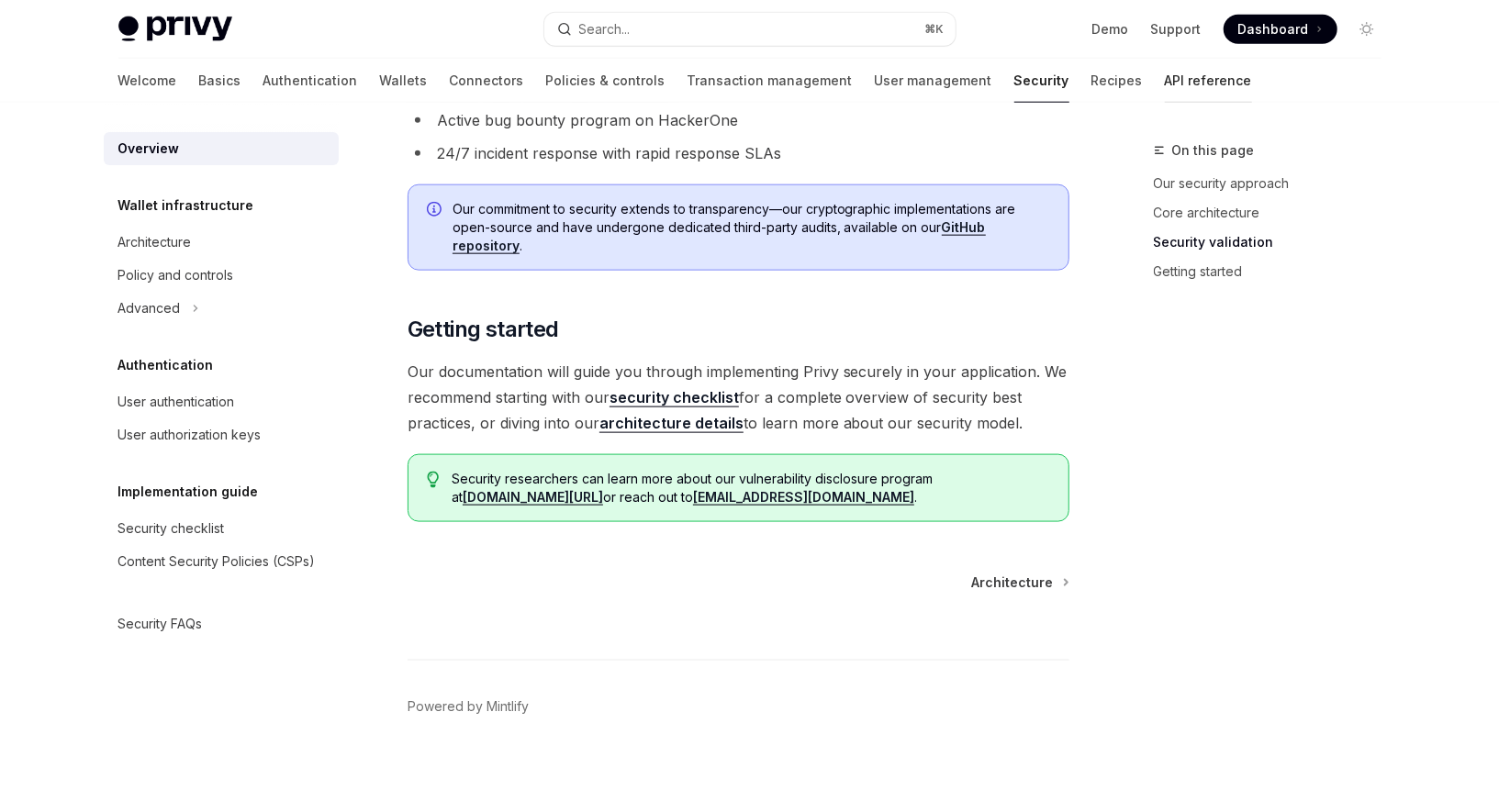
click at [1165, 84] on link "API reference" at bounding box center [1208, 80] width 87 height 44
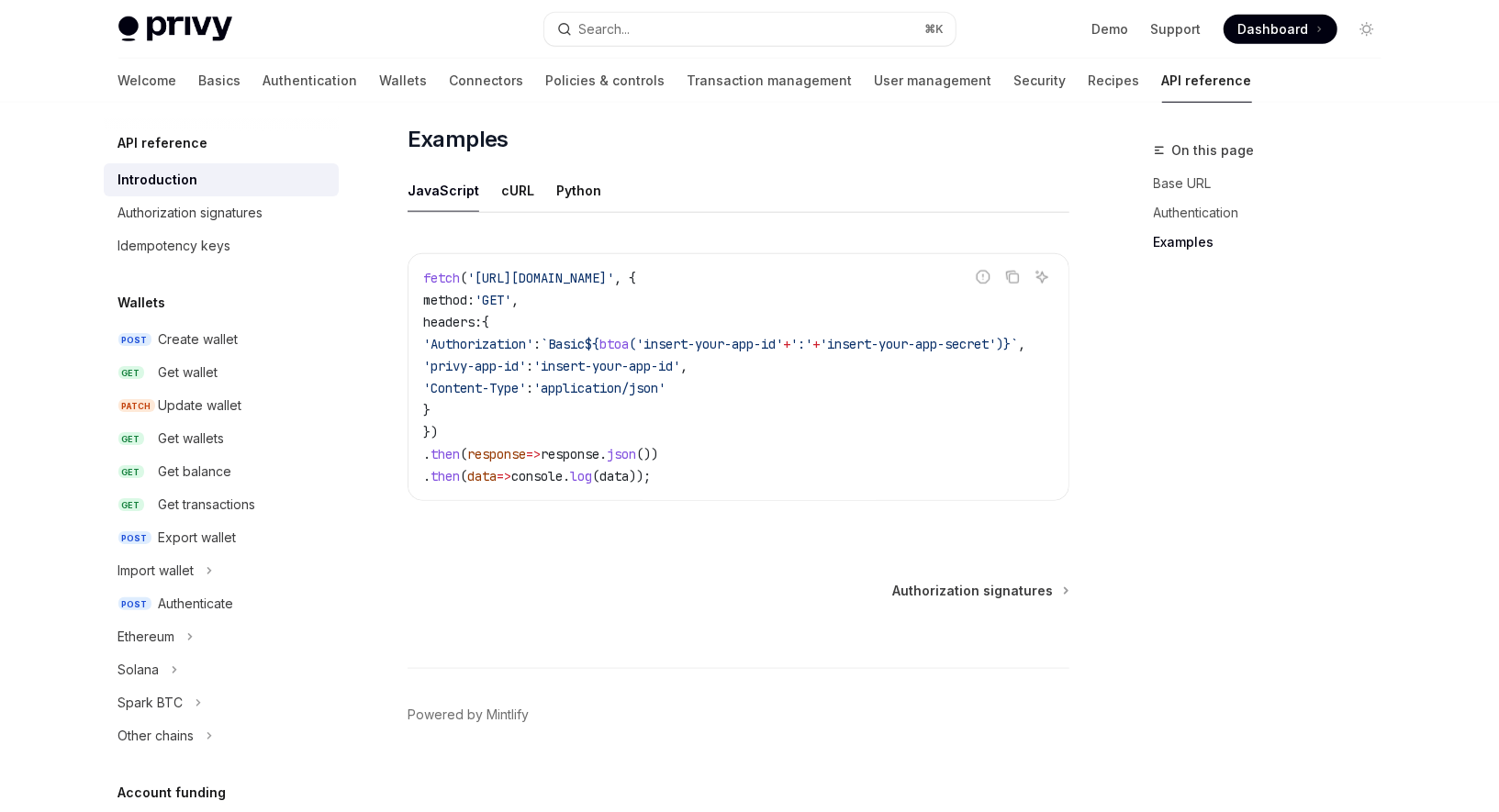
scroll to position [1155, 0]
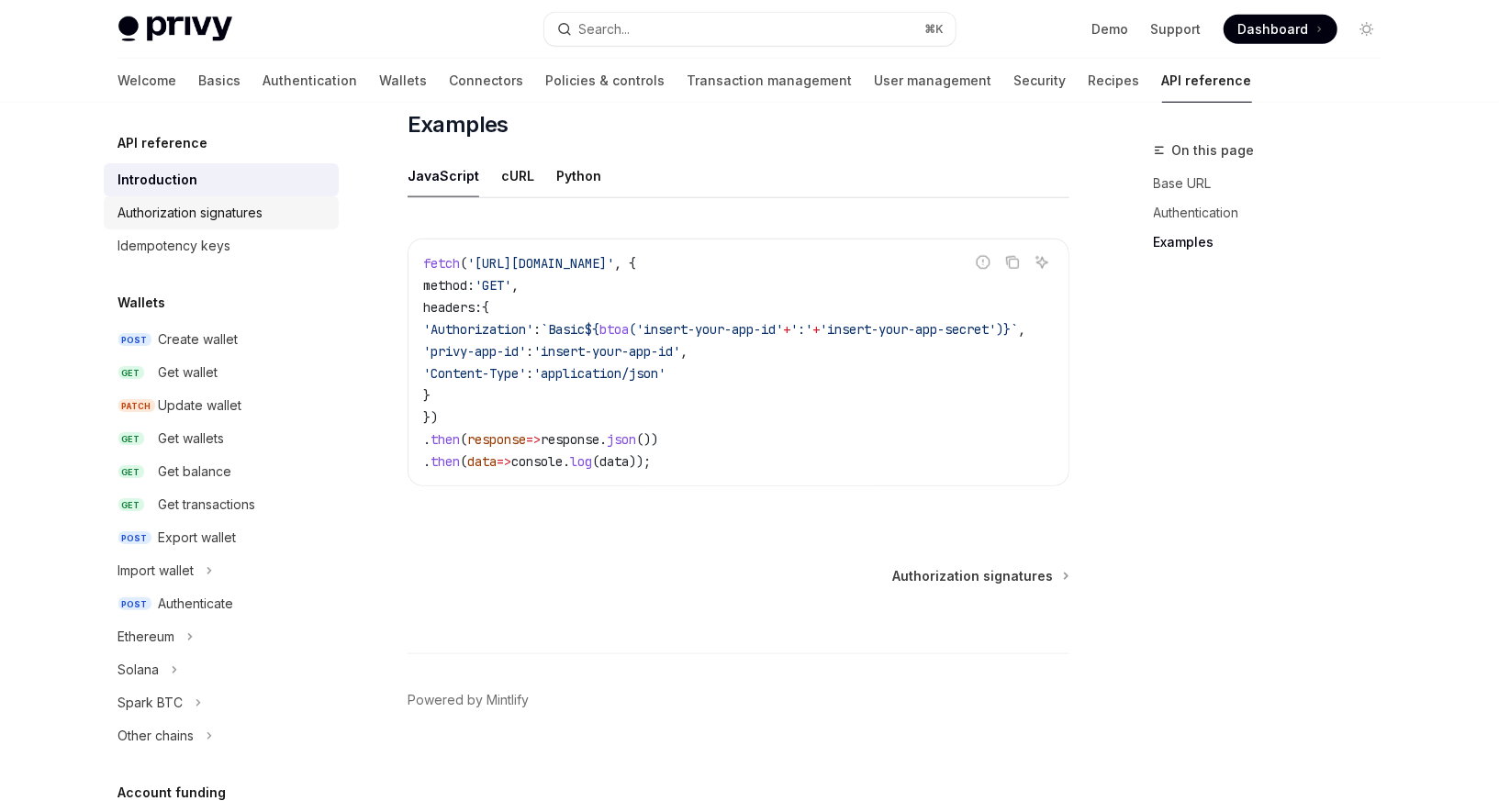
click at [234, 208] on div "Authorization signatures" at bounding box center [191, 213] width 145 height 22
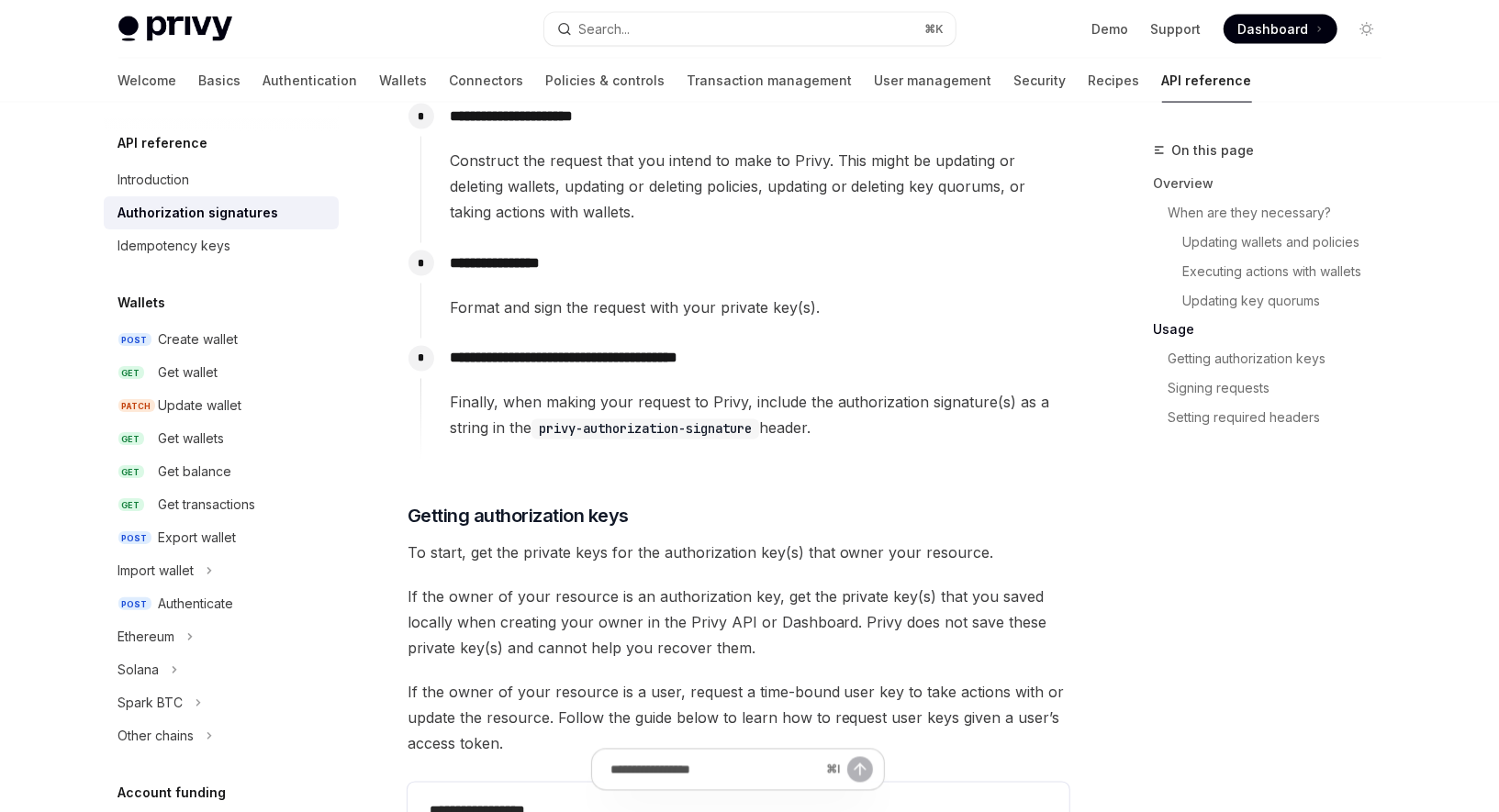
scroll to position [2080, 0]
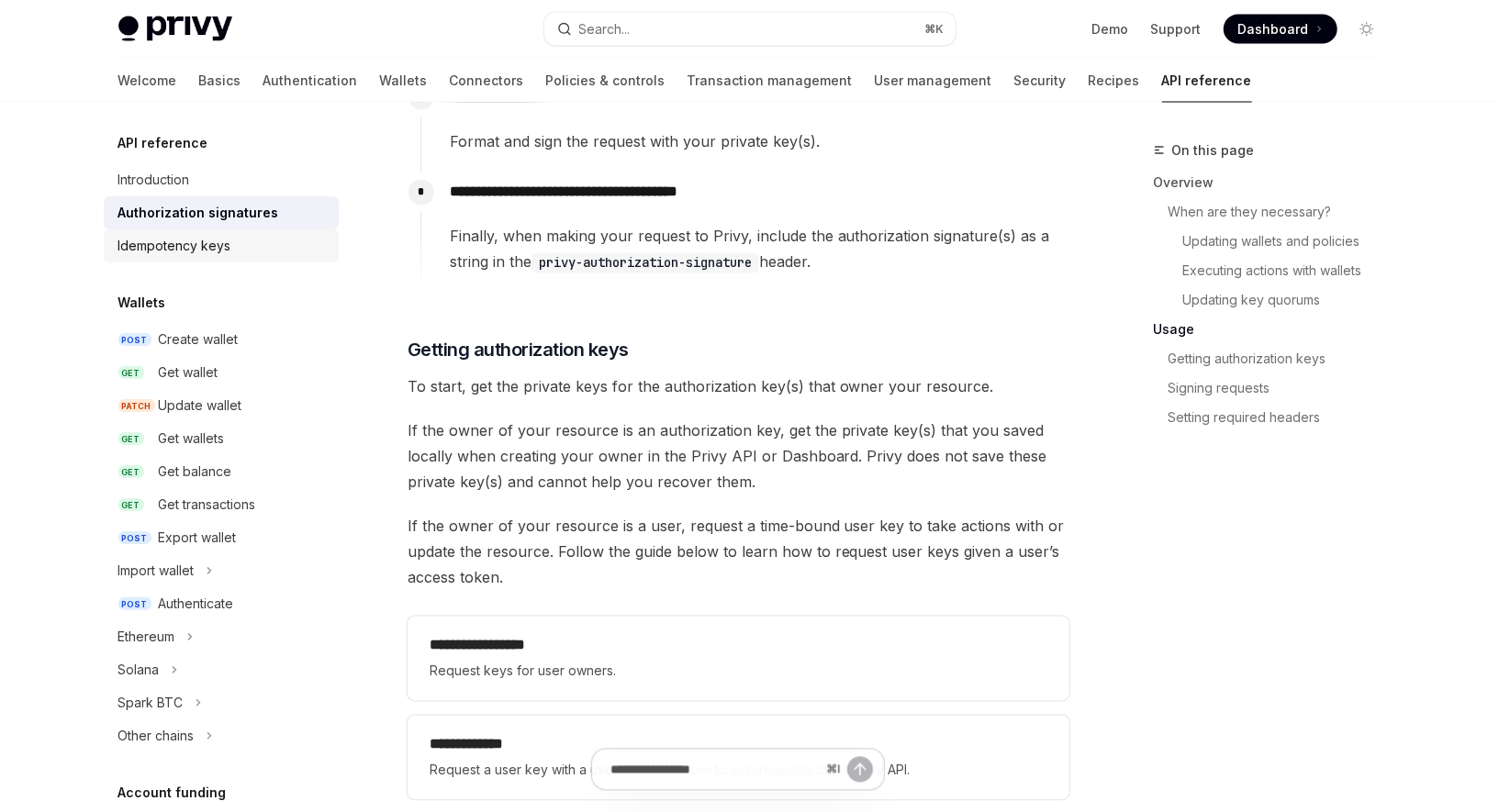
click at [191, 245] on div "Idempotency keys" at bounding box center [175, 246] width 113 height 22
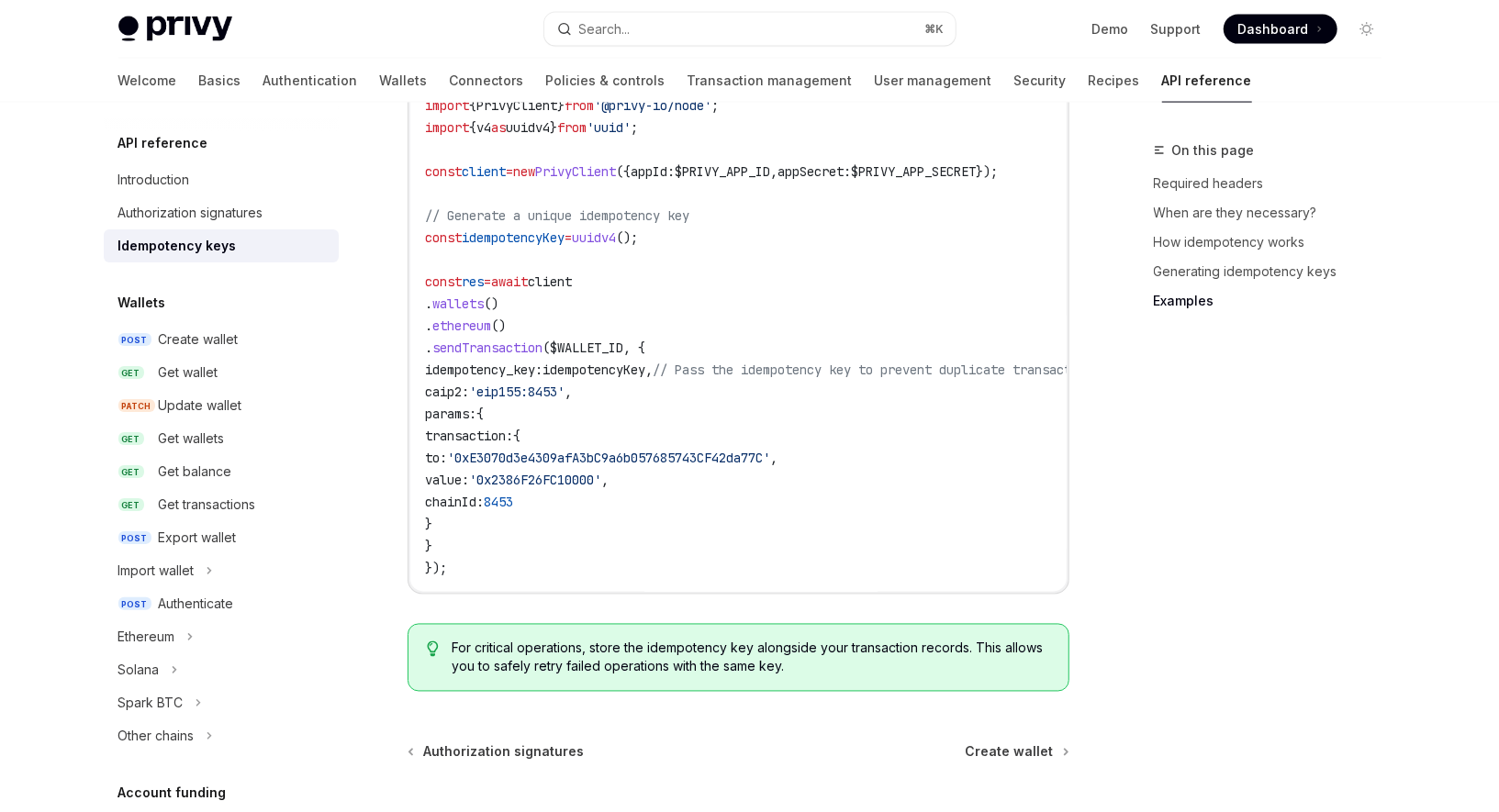
scroll to position [2057, 0]
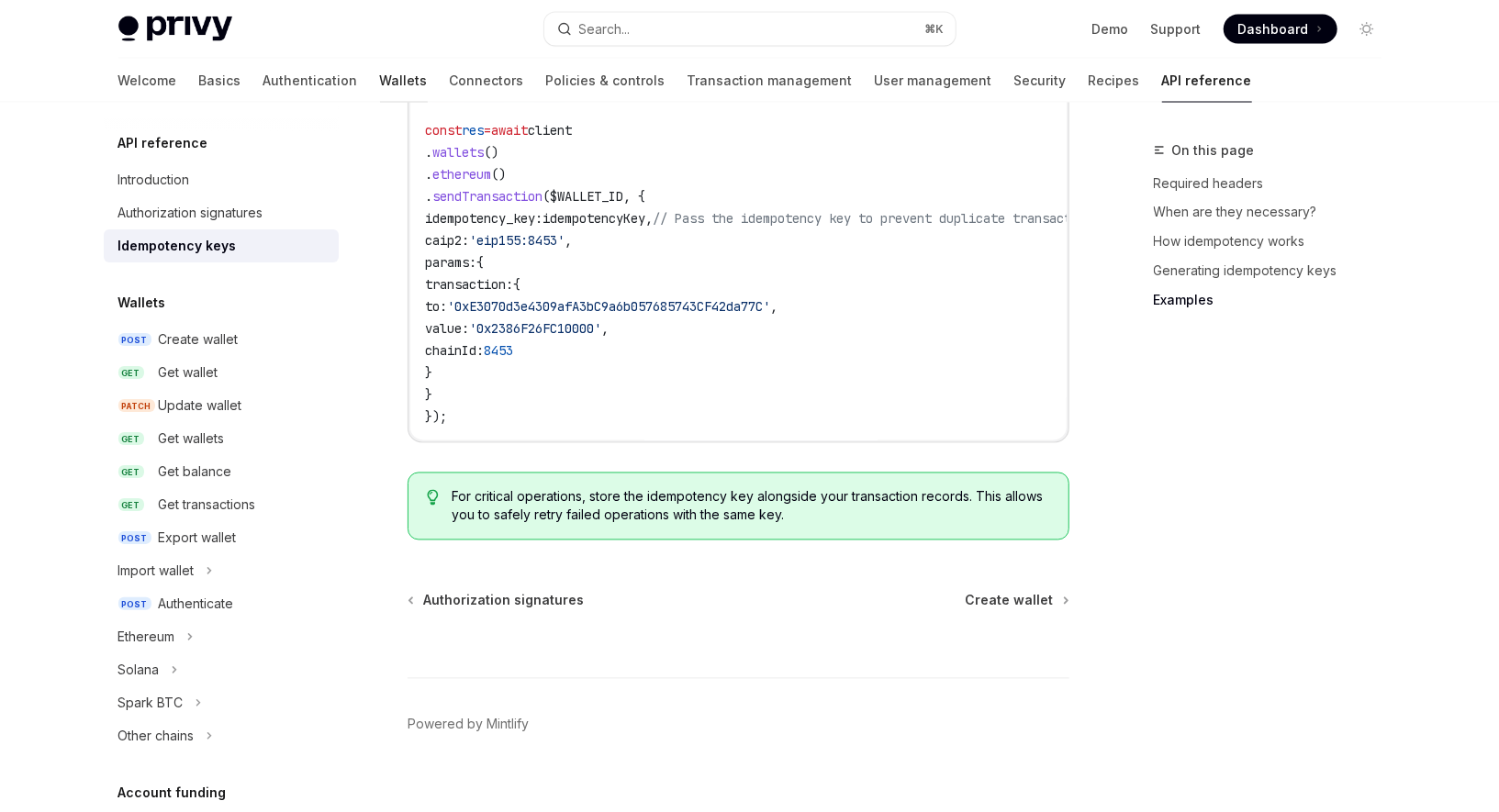
click at [380, 77] on link "Wallets" at bounding box center [403, 80] width 47 height 44
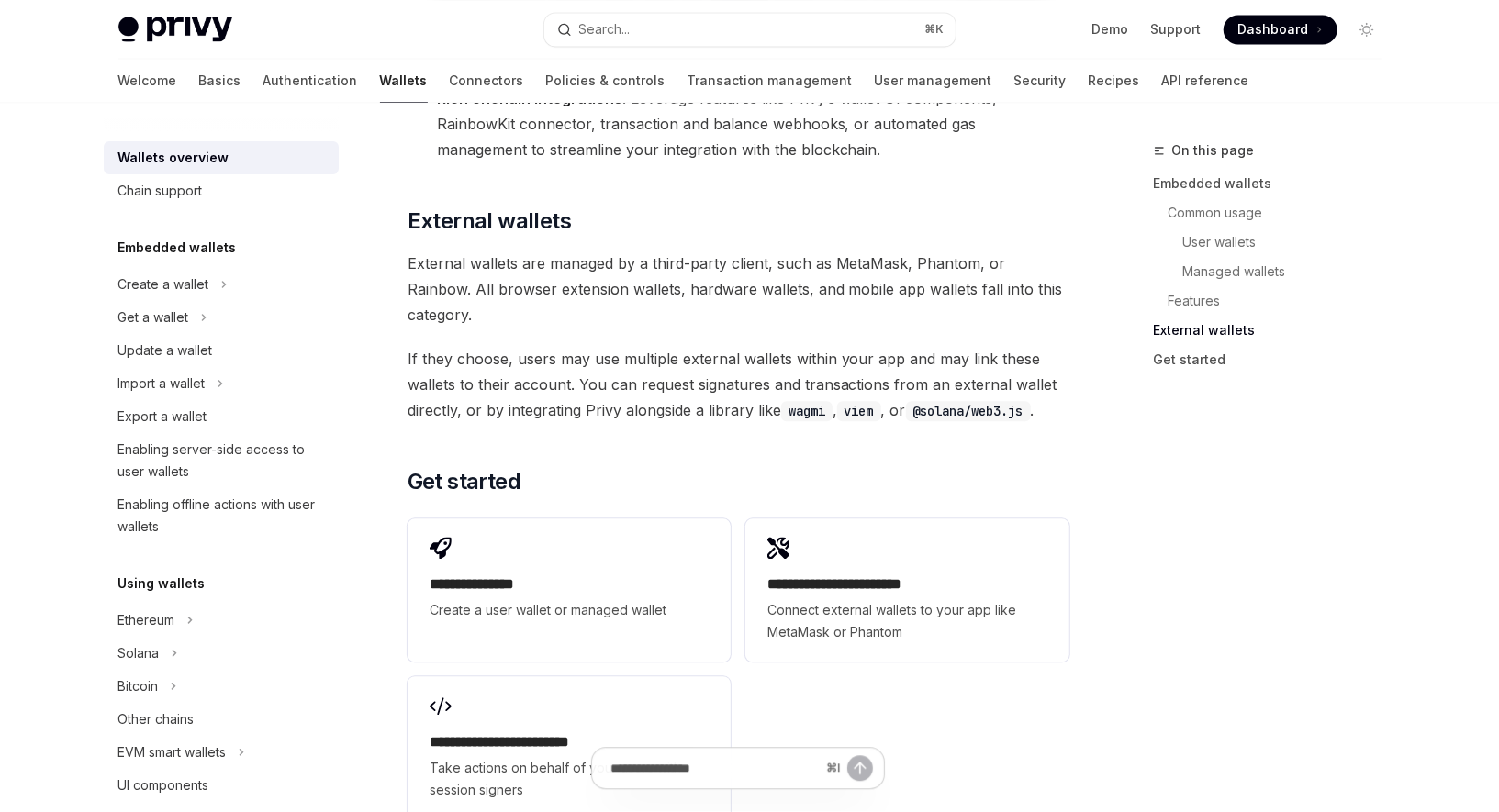
scroll to position [2643, 0]
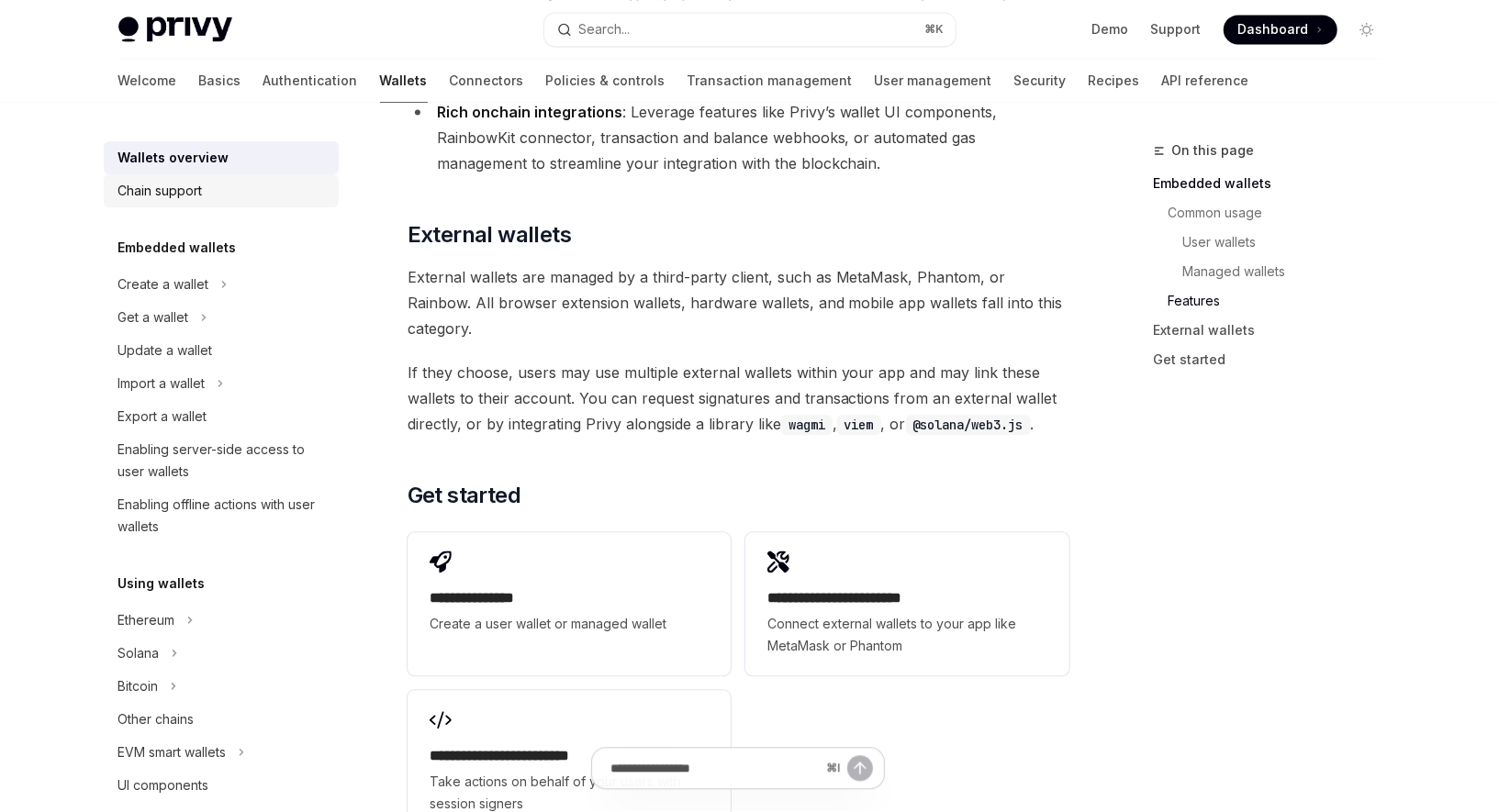
click at [213, 190] on div "Chain support" at bounding box center [223, 191] width 209 height 22
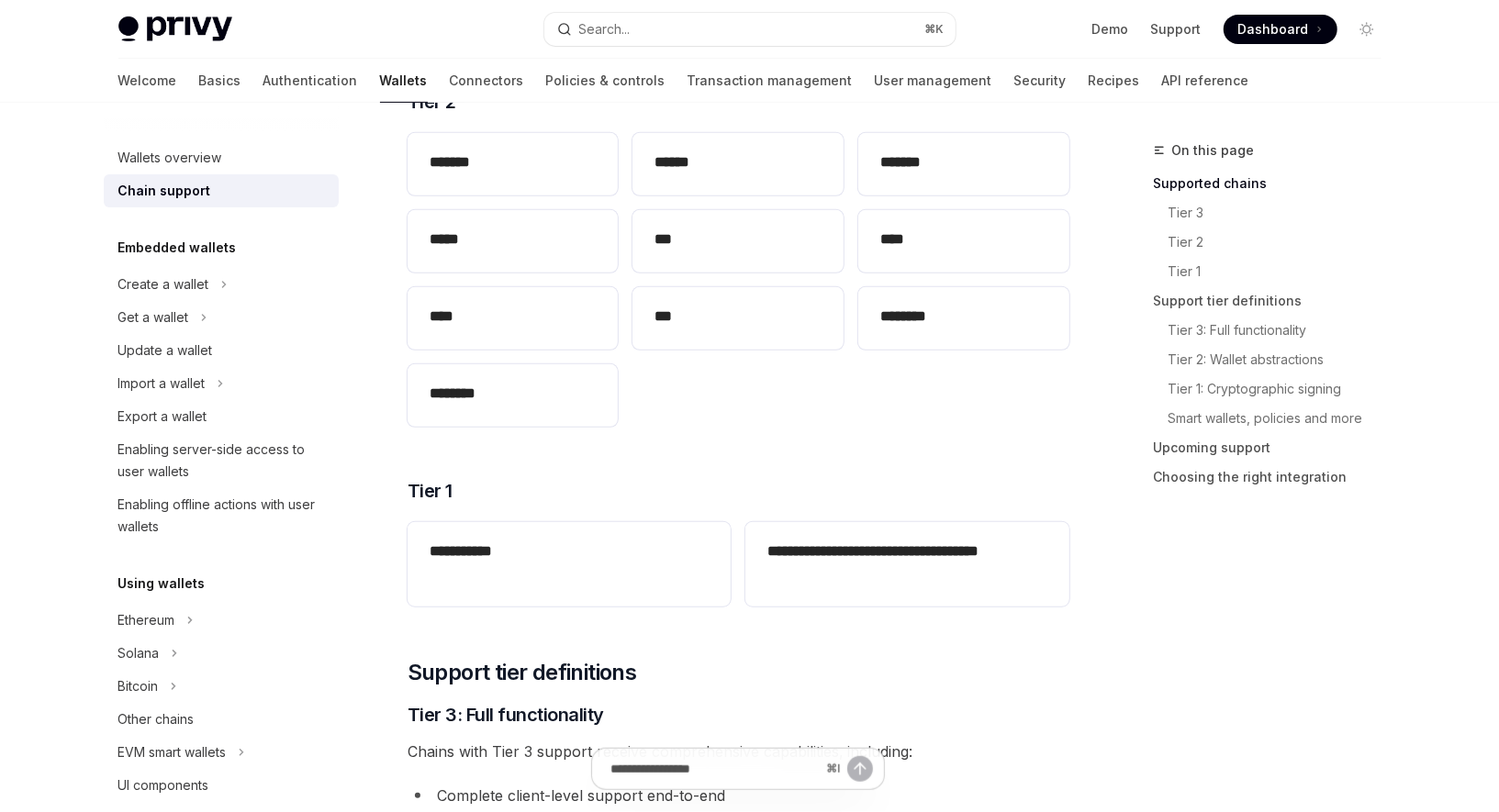
scroll to position [62, 0]
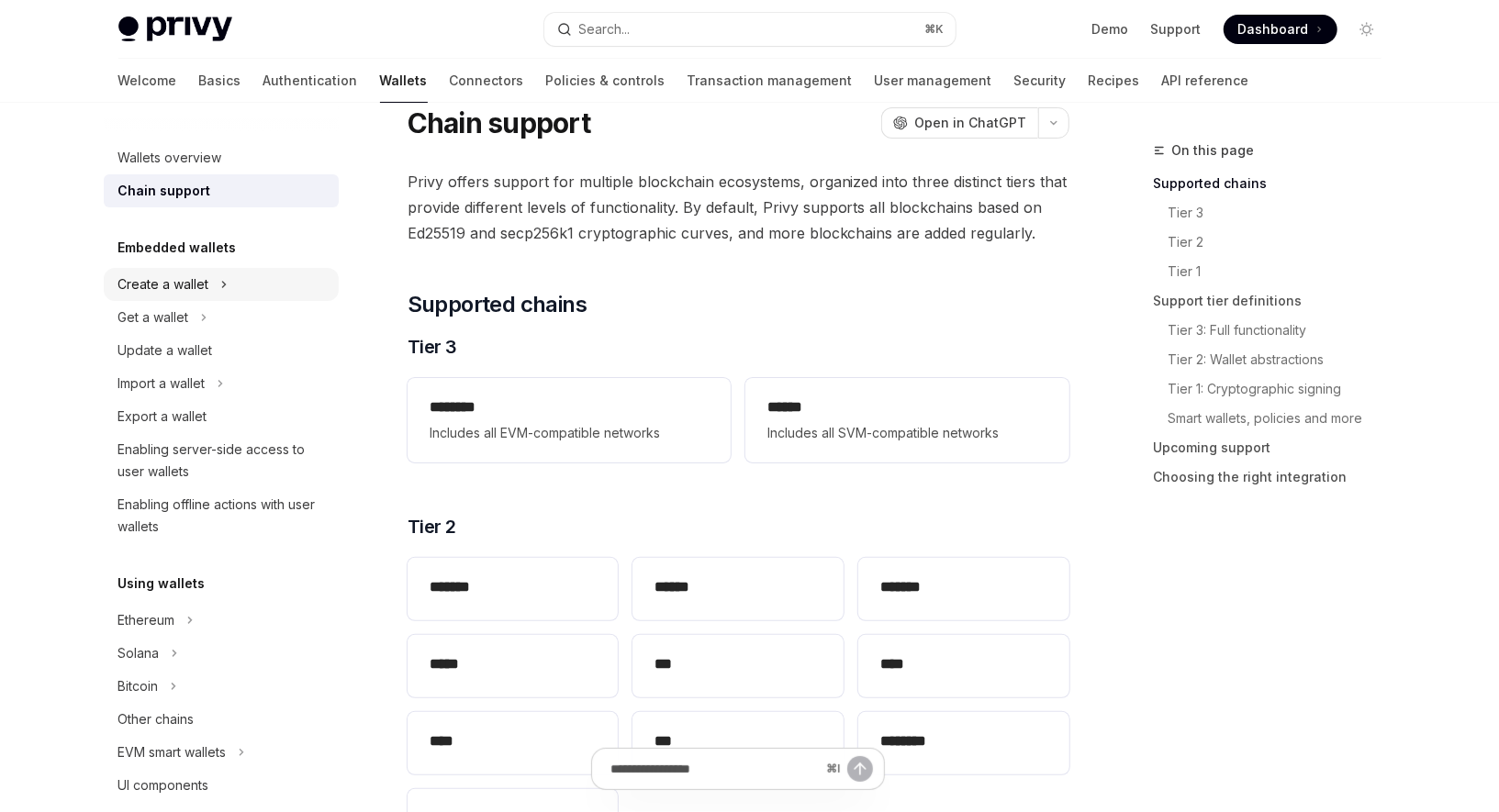
click at [204, 285] on div "Create a wallet" at bounding box center [164, 285] width 91 height 22
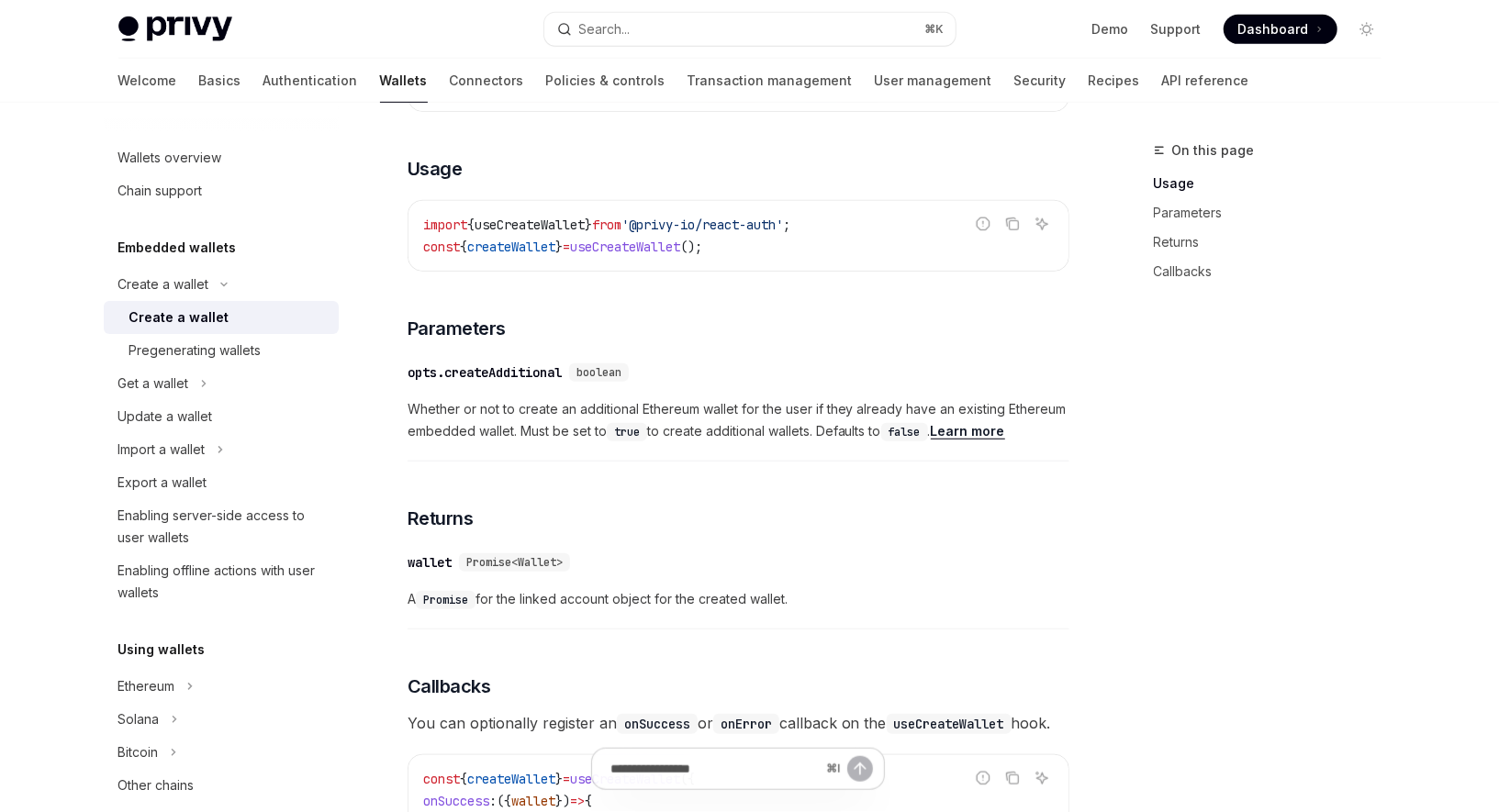
scroll to position [801, 0]
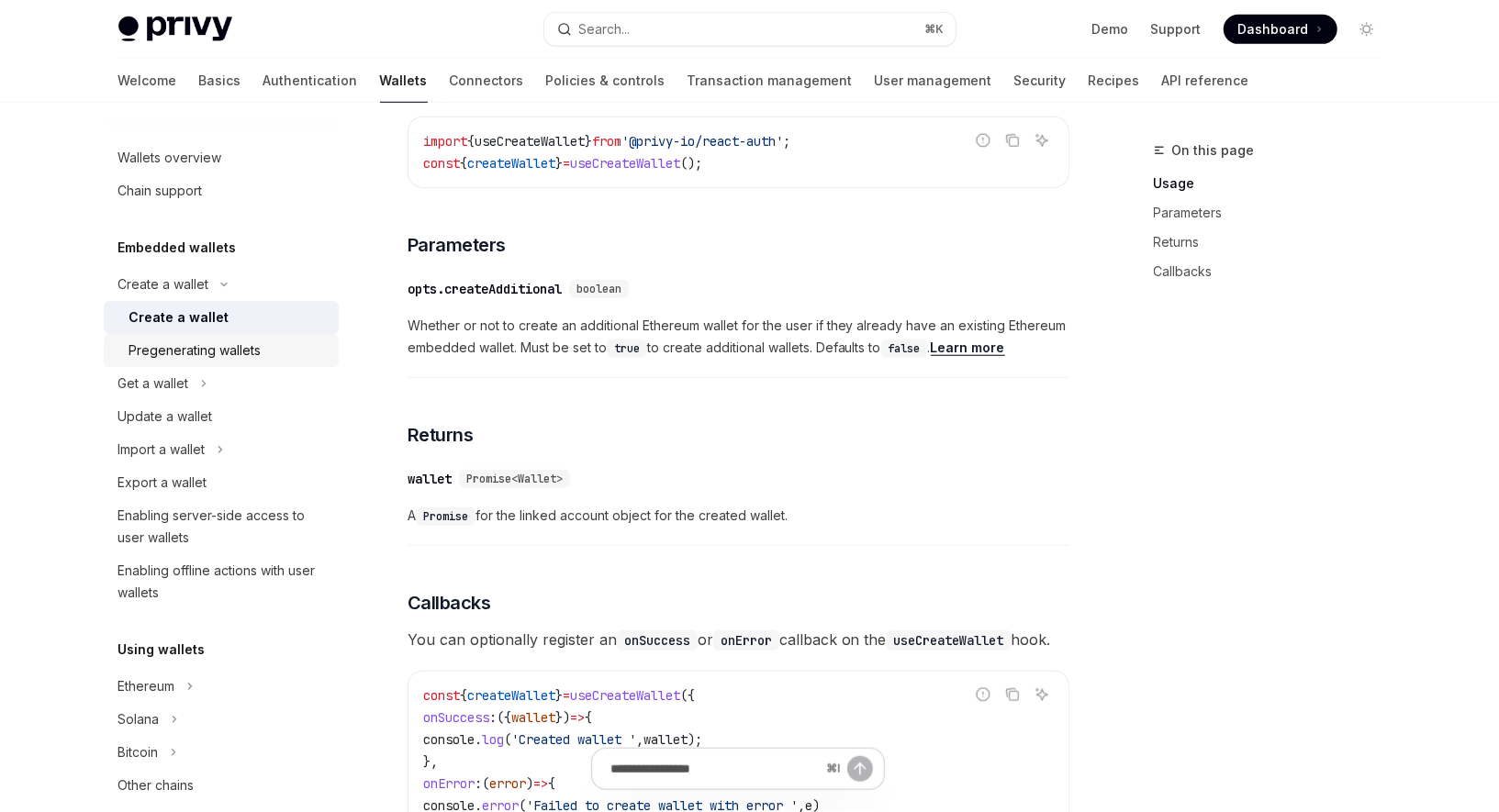
click at [207, 358] on div "Pregenerating wallets" at bounding box center [195, 351] width 132 height 22
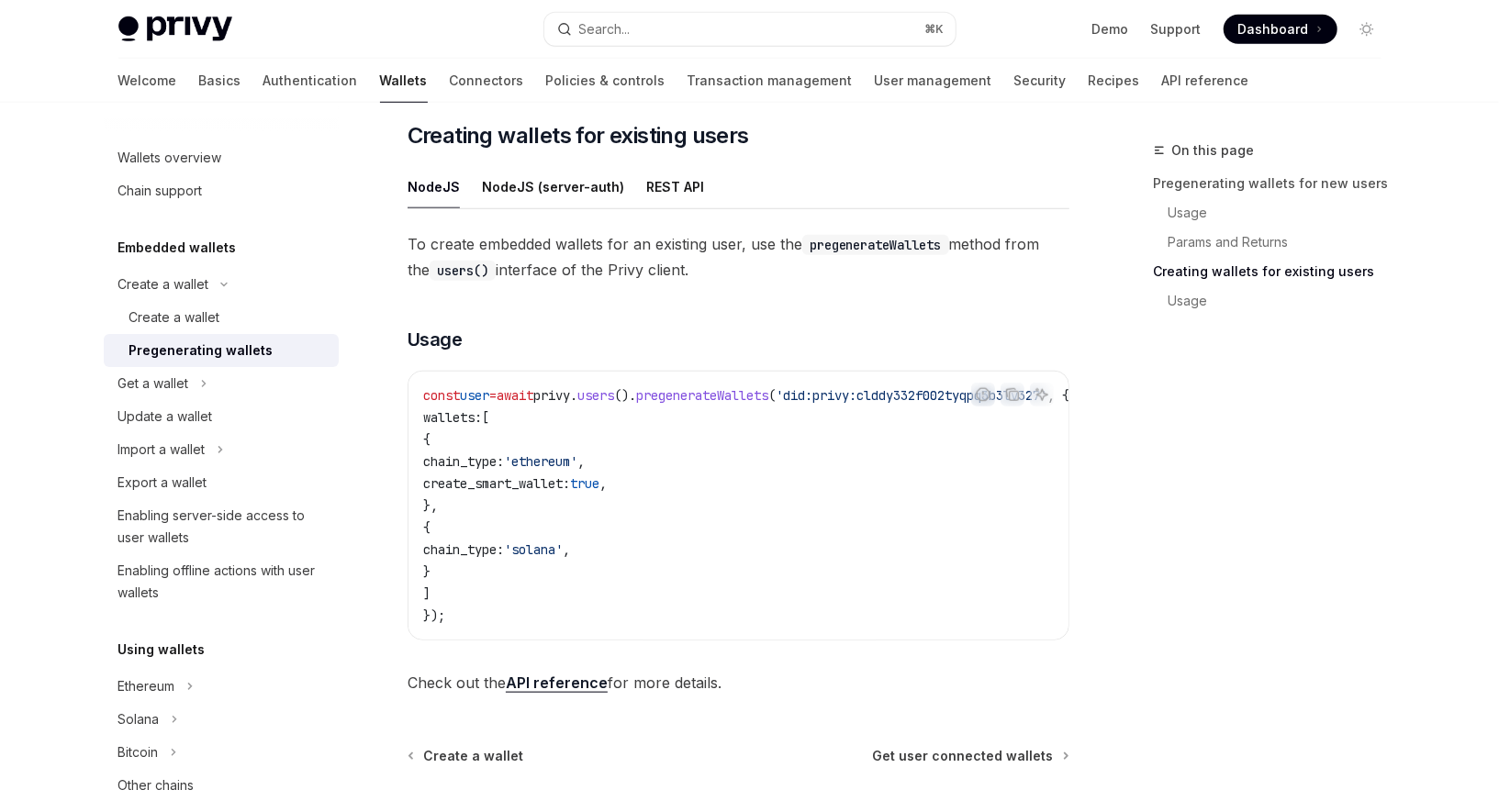
scroll to position [1016, 0]
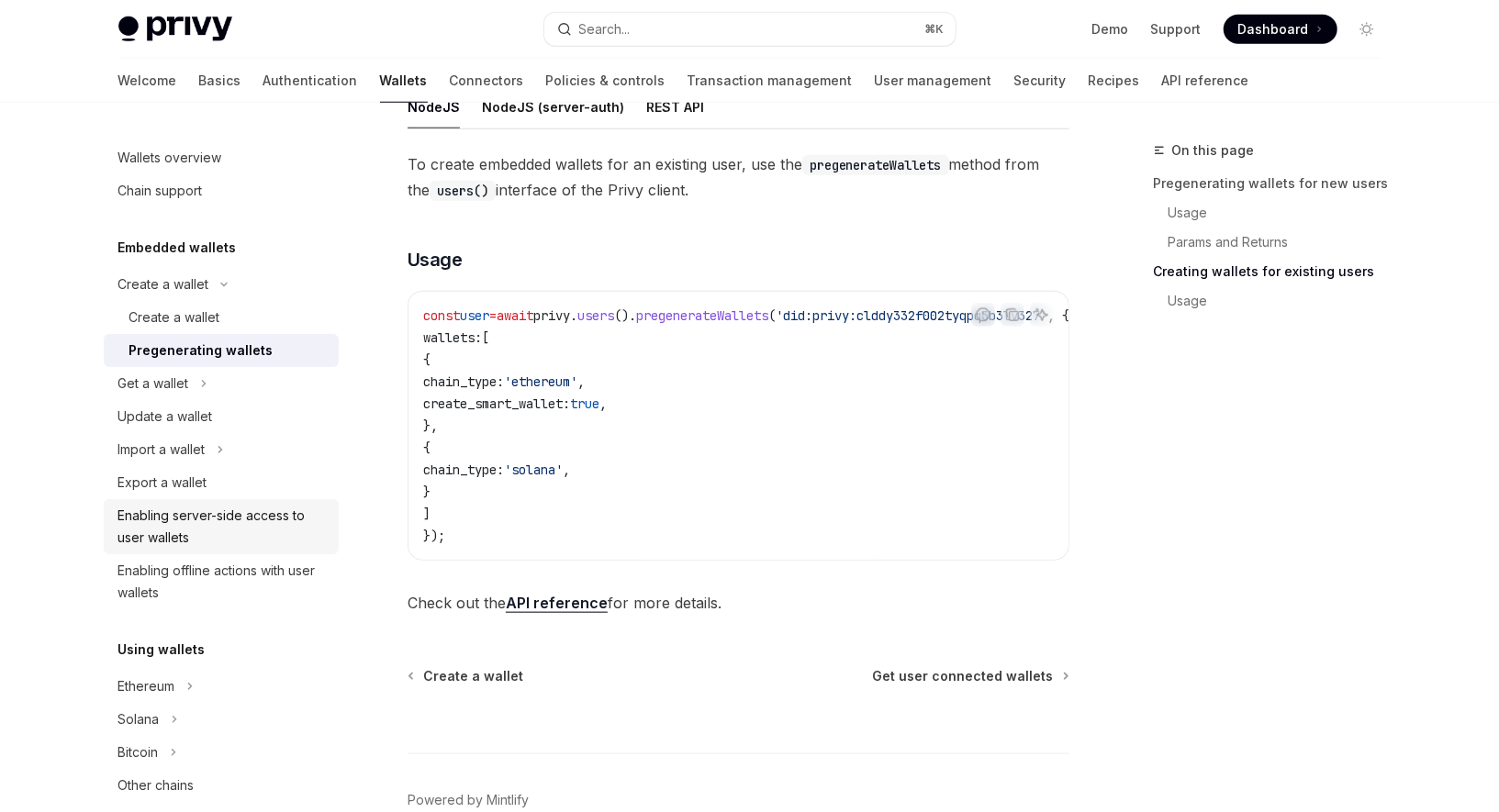
click at [178, 532] on div "Enabling server-side access to user wallets" at bounding box center [223, 526] width 209 height 44
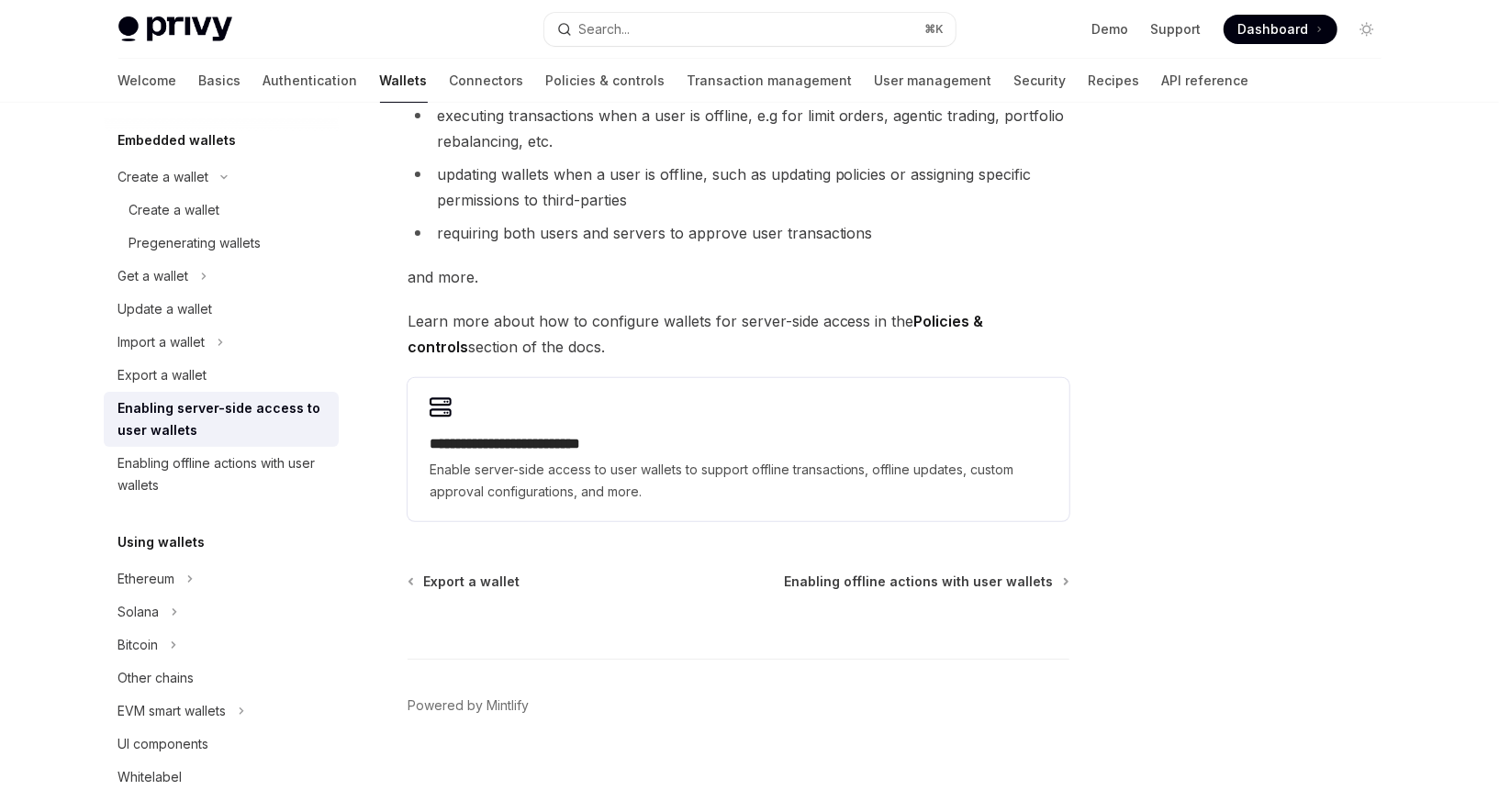
scroll to position [110, 0]
click at [159, 582] on div "Ethereum" at bounding box center [147, 576] width 57 height 22
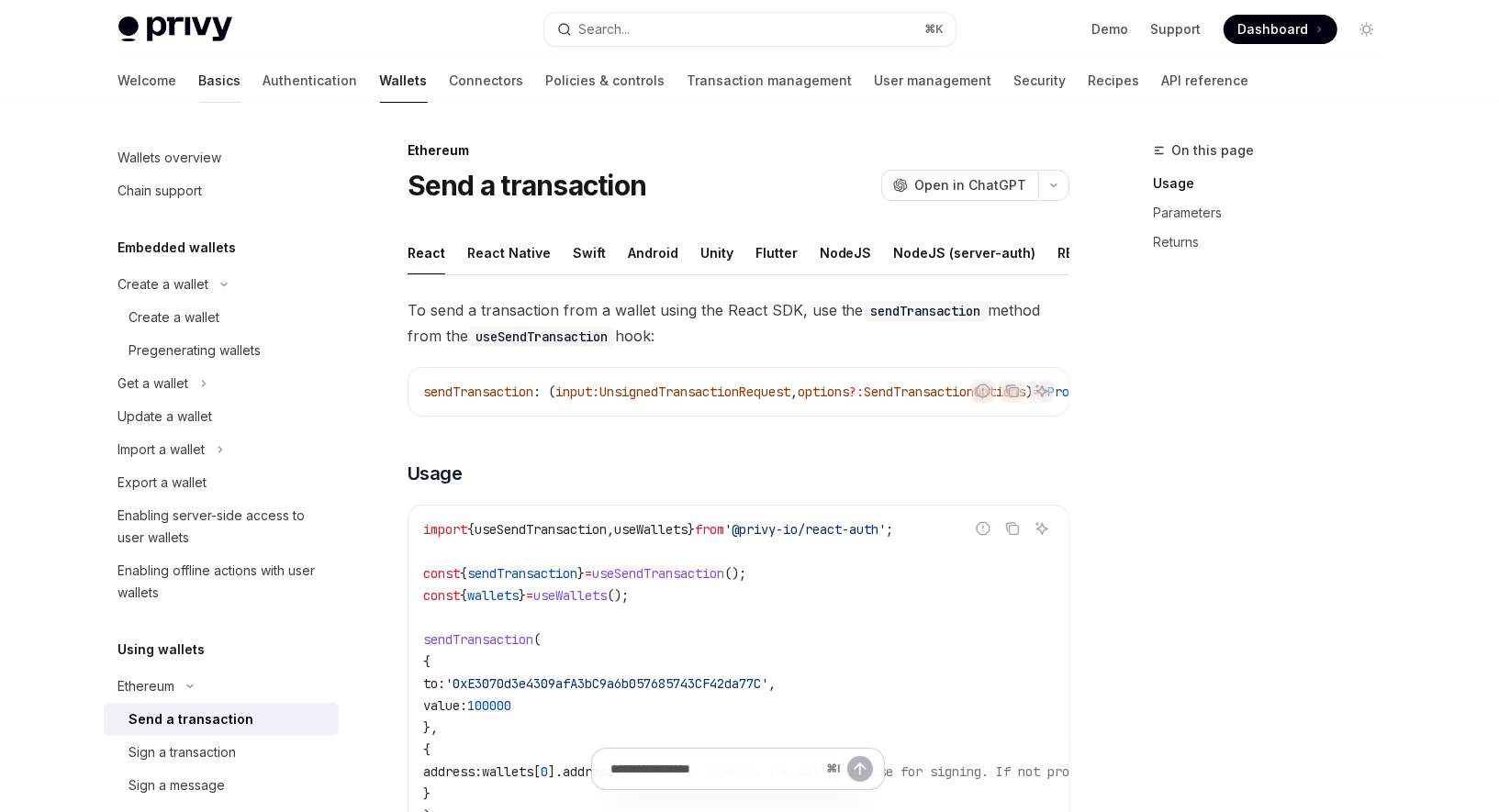
click at [200, 72] on link "Basics" at bounding box center [220, 80] width 42 height 44
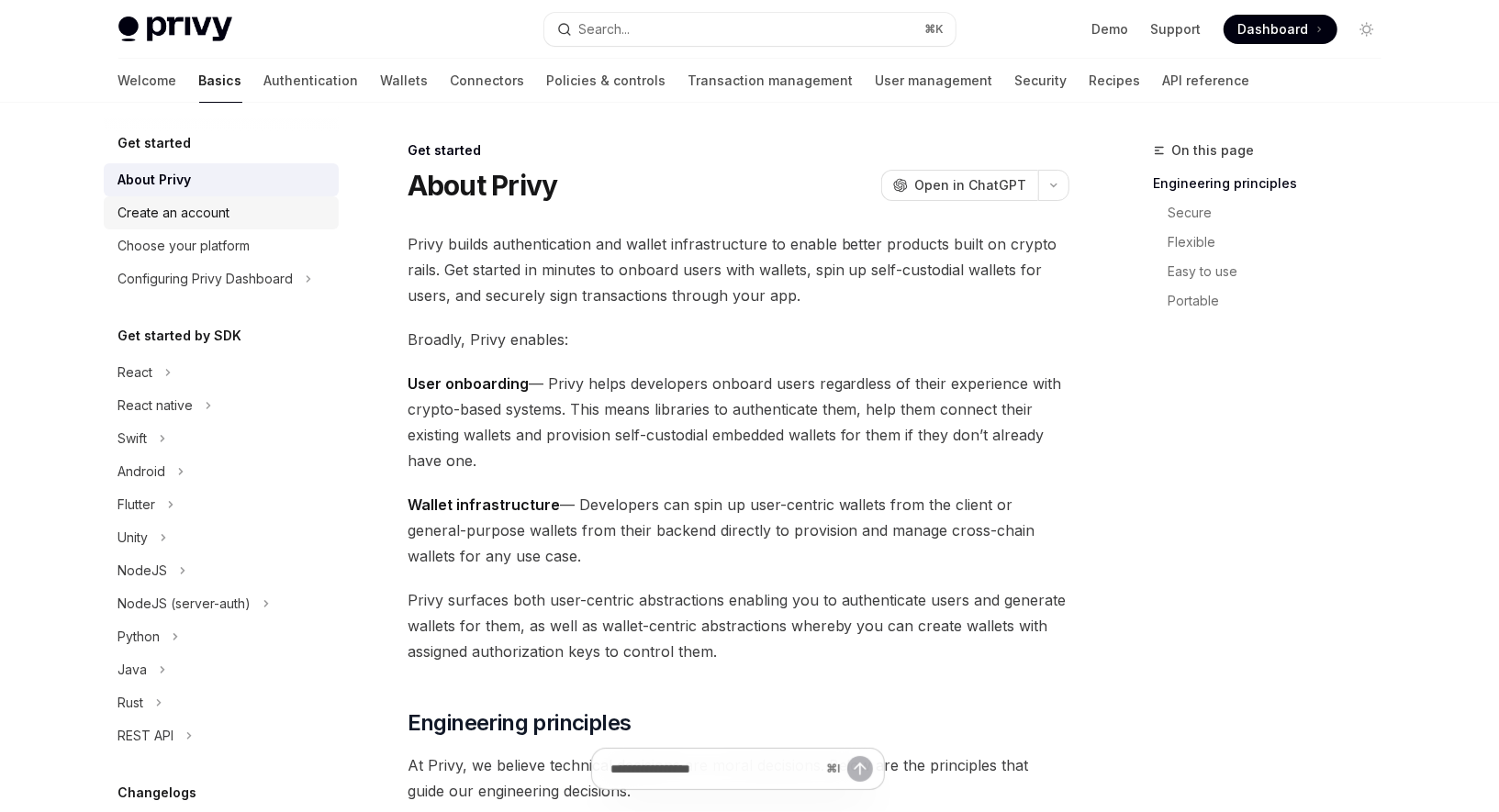
click at [231, 211] on div "Create an account" at bounding box center [223, 213] width 209 height 22
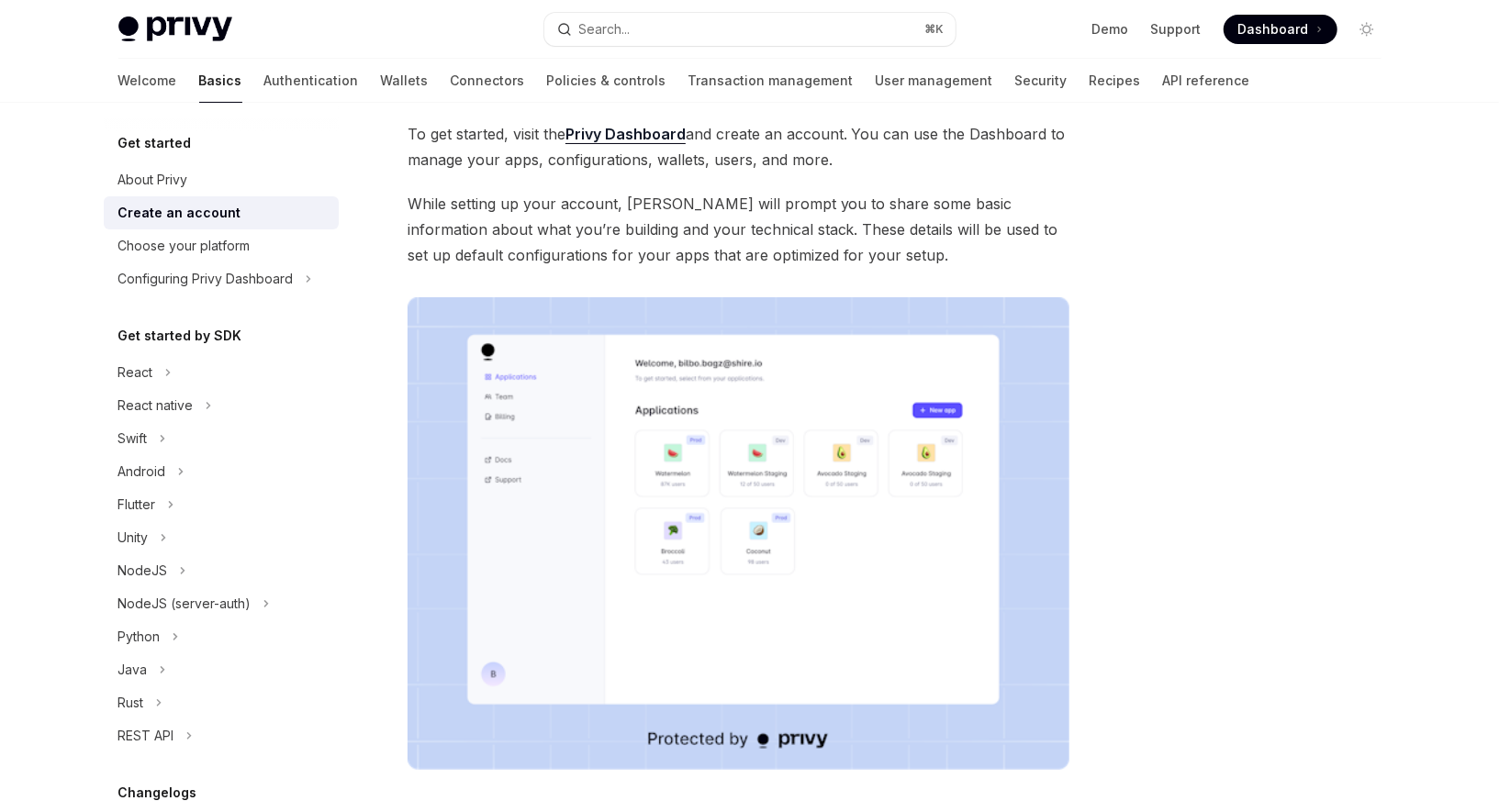
scroll to position [363, 0]
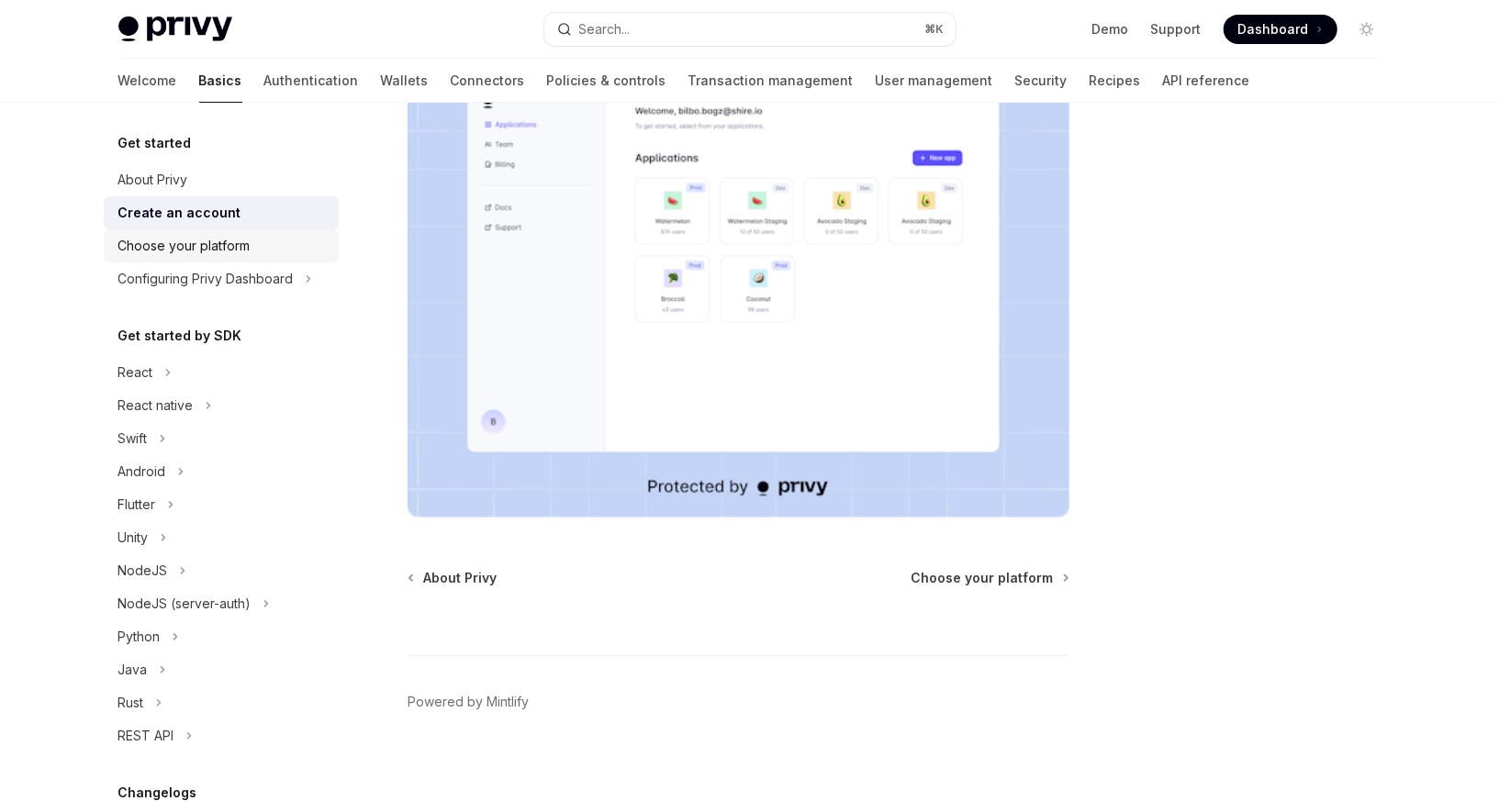
click at [169, 254] on div "Choose your platform" at bounding box center [185, 246] width 132 height 22
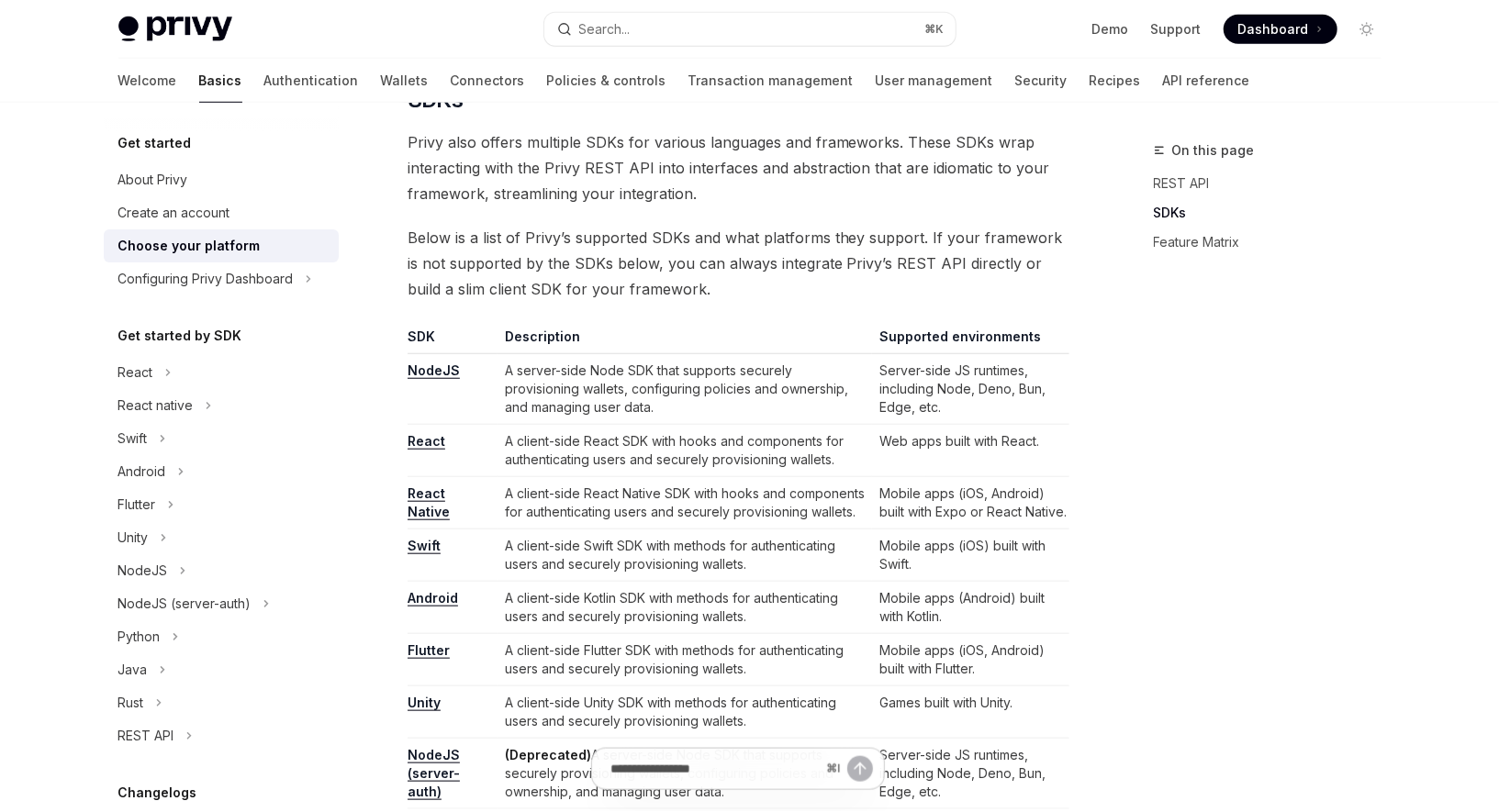
scroll to position [942, 0]
click at [431, 433] on link "React" at bounding box center [426, 439] width 38 height 17
click at [156, 376] on button "React" at bounding box center [221, 373] width 235 height 33
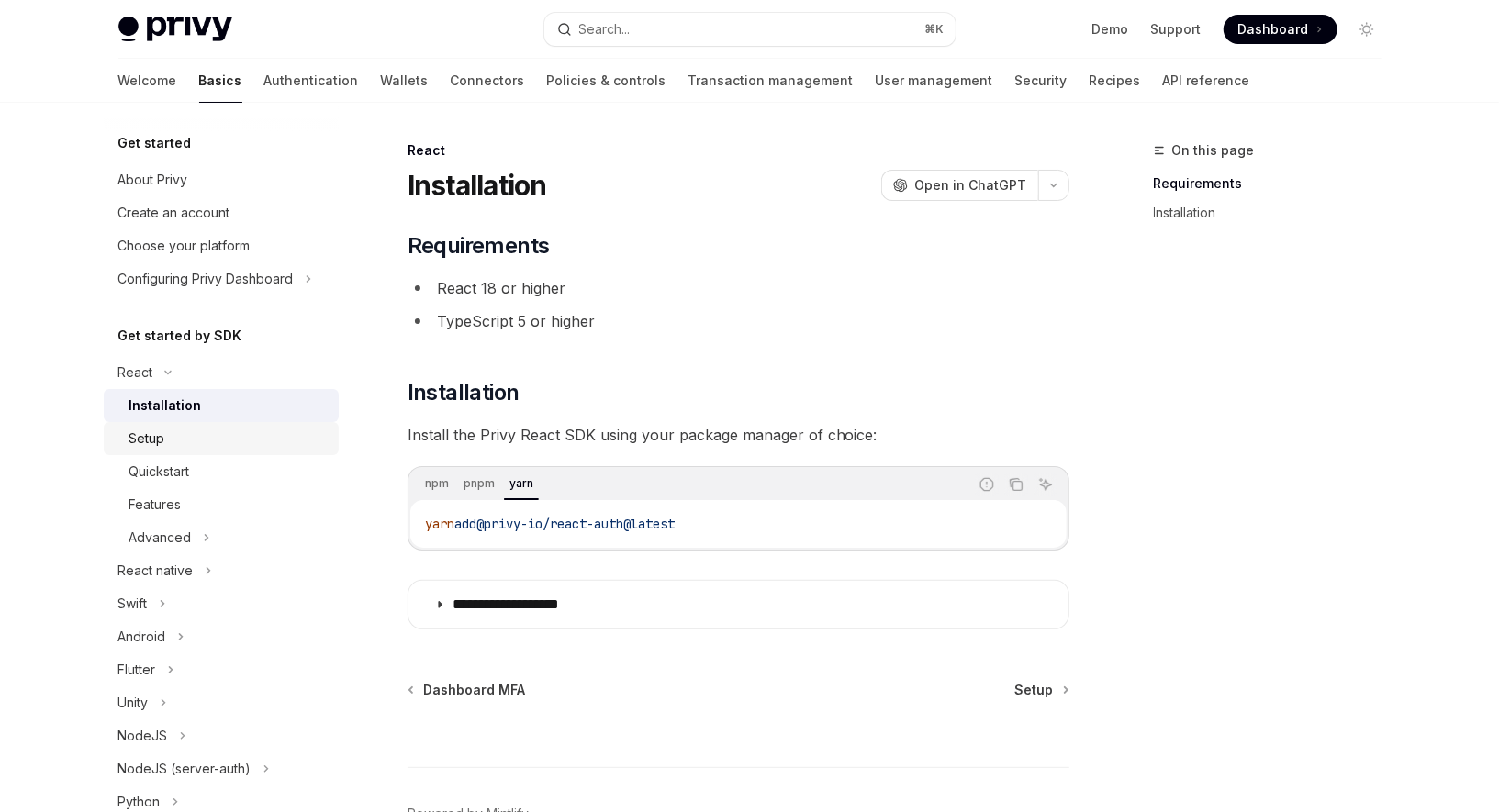
click at [206, 431] on div "Setup" at bounding box center [228, 439] width 199 height 22
type textarea "*"
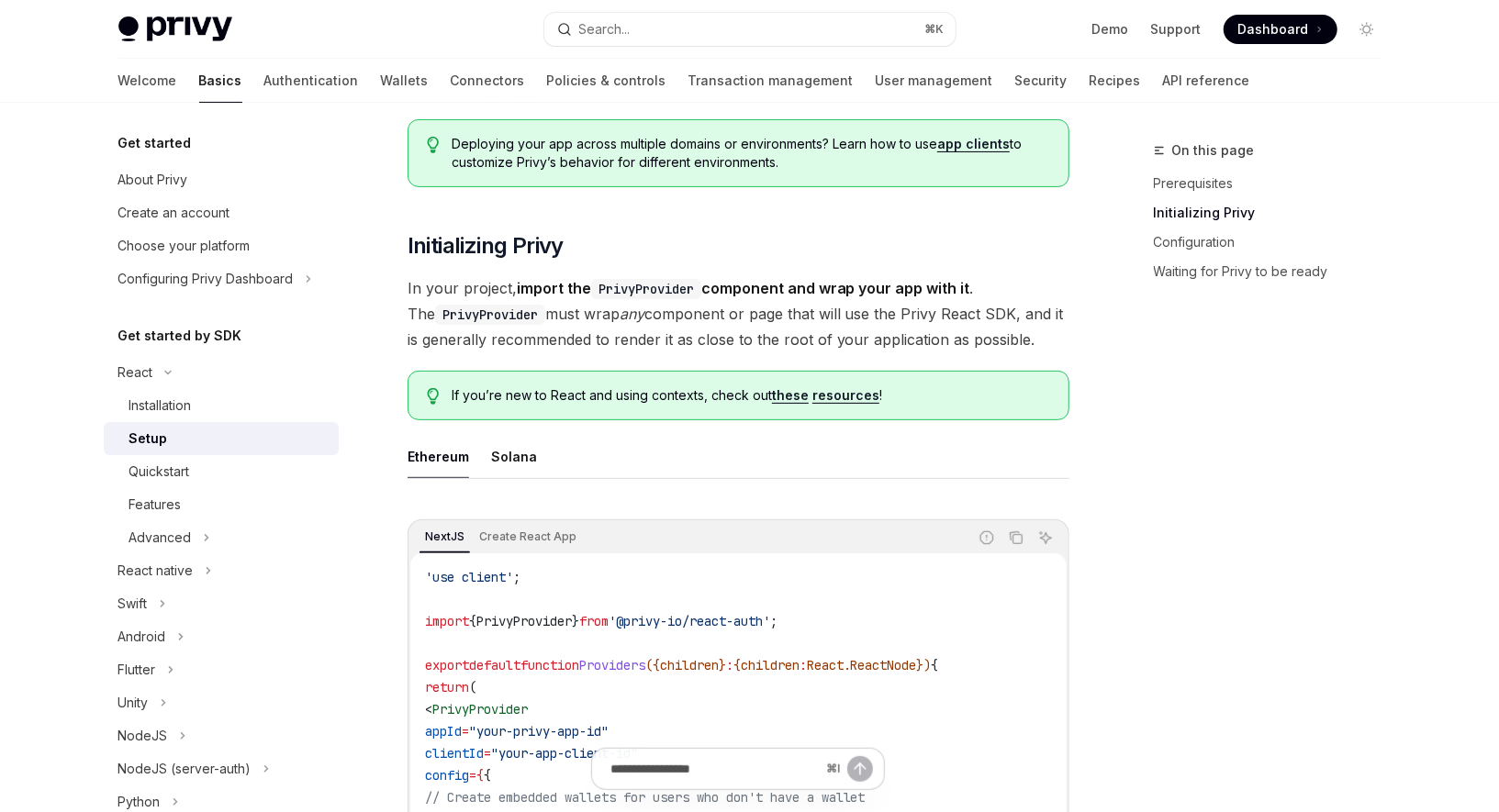
scroll to position [686, 0]
